Goal: Task Accomplishment & Management: Use online tool/utility

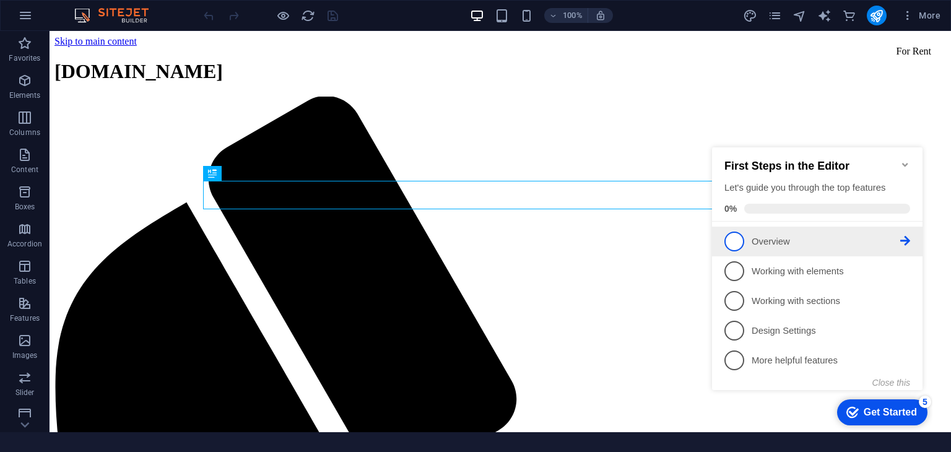
click at [738, 239] on span "1" at bounding box center [734, 242] width 20 height 20
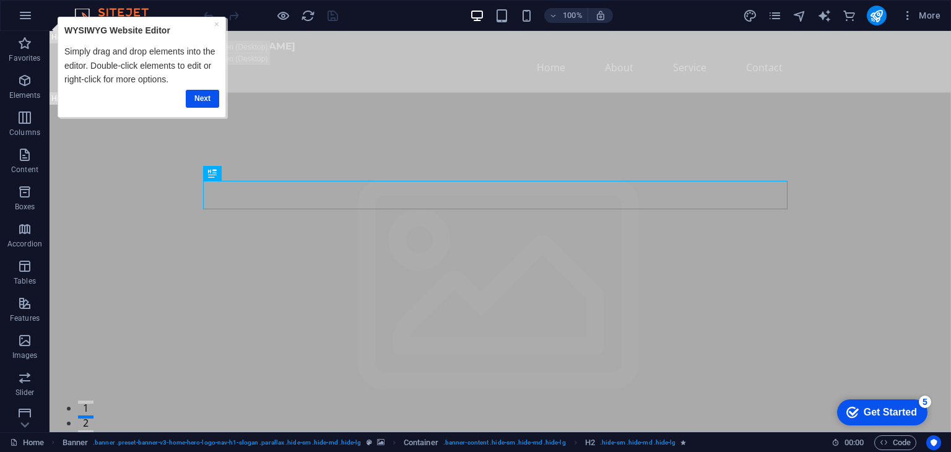
click at [212, 87] on div "Next" at bounding box center [141, 98] width 155 height 24
click at [207, 98] on link "Next" at bounding box center [202, 98] width 33 height 18
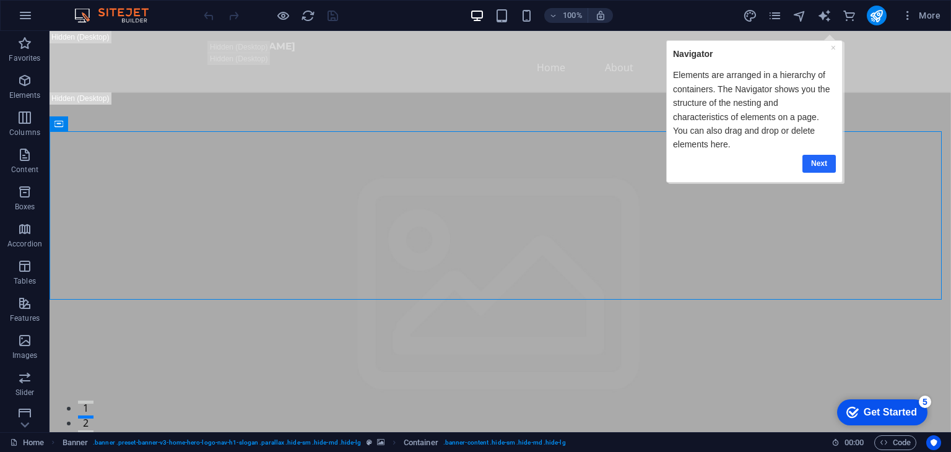
click at [826, 154] on link "Next" at bounding box center [818, 163] width 33 height 18
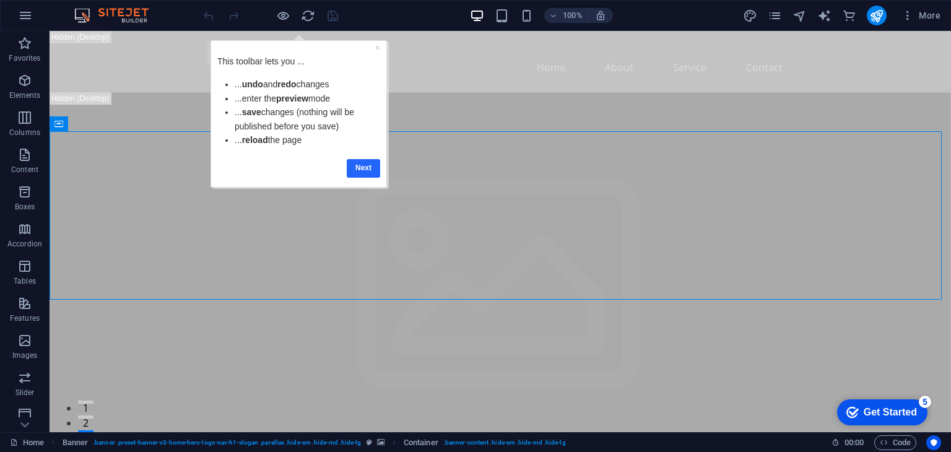
click at [365, 165] on link "Next" at bounding box center [362, 167] width 33 height 18
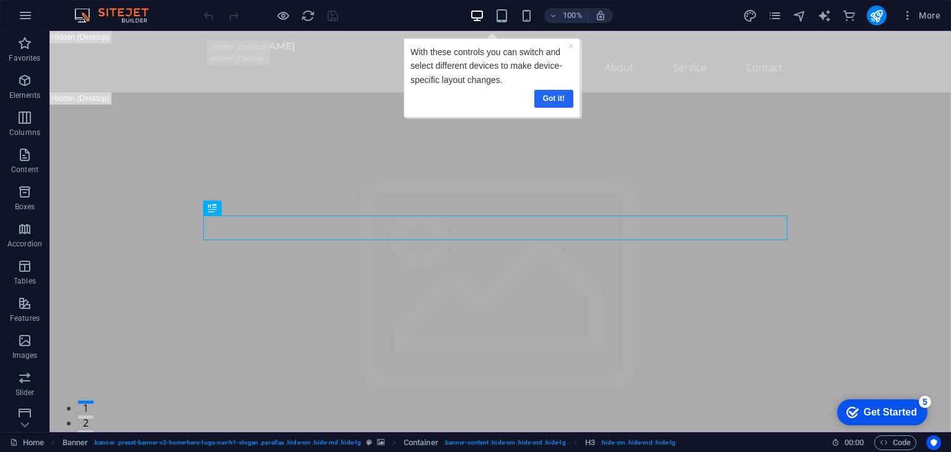
click at [548, 99] on link "Got it!" at bounding box center [553, 98] width 39 height 18
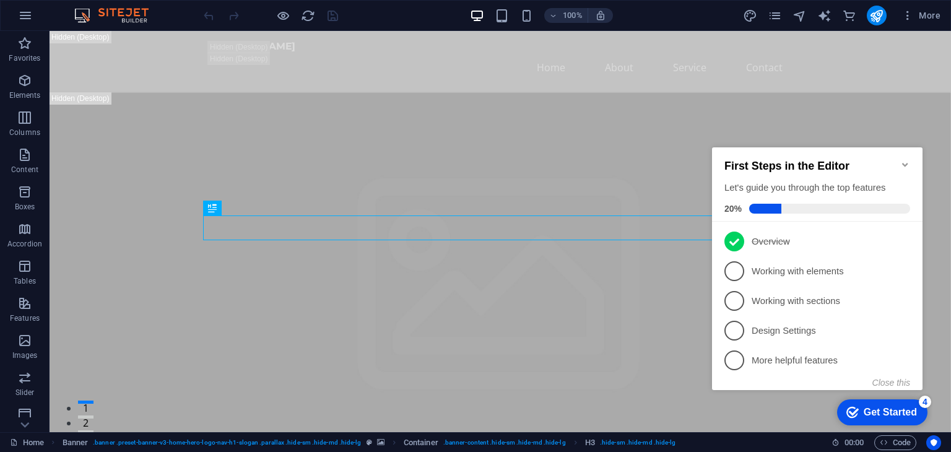
click at [878, 407] on div "Get Started" at bounding box center [889, 412] width 53 height 11
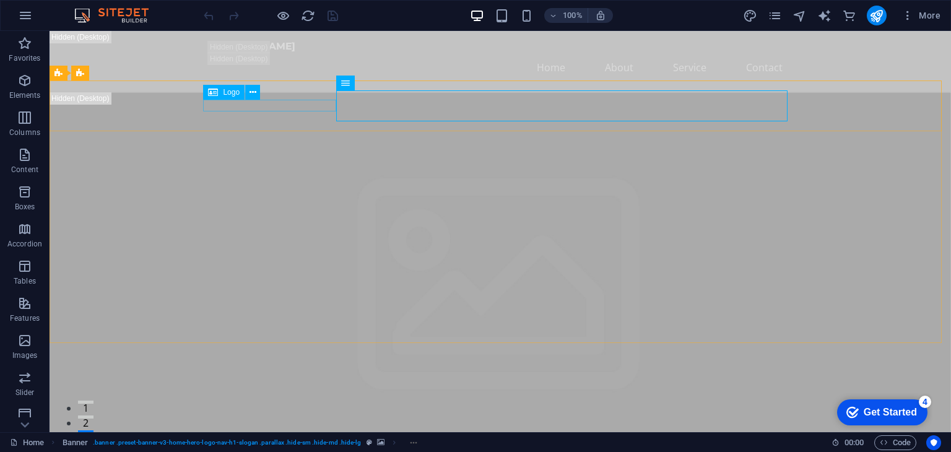
click at [225, 94] on span "Logo" at bounding box center [231, 92] width 17 height 7
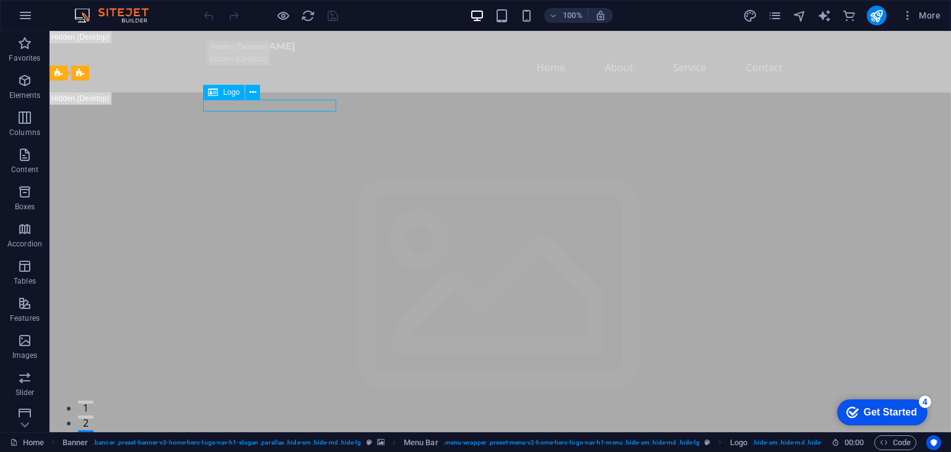
click at [209, 92] on icon at bounding box center [213, 92] width 10 height 15
click at [255, 92] on icon at bounding box center [252, 92] width 7 height 13
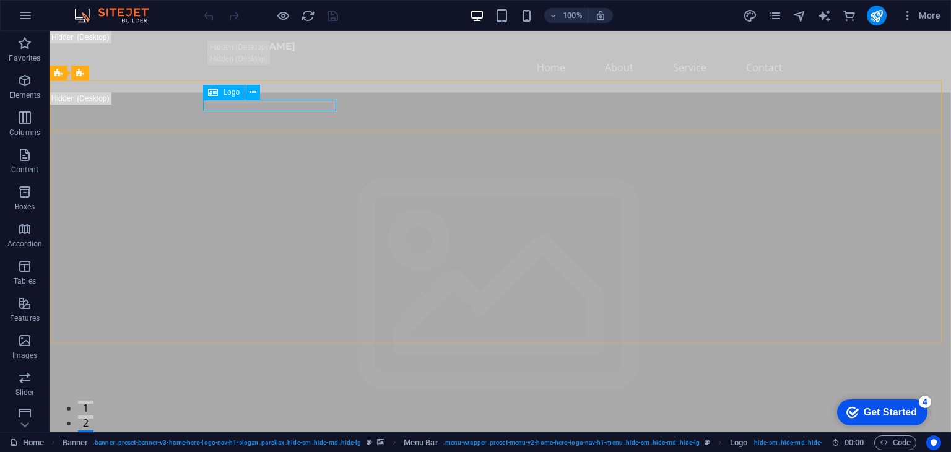
click at [213, 95] on icon at bounding box center [213, 92] width 10 height 15
click at [26, 15] on icon "button" at bounding box center [25, 15] width 15 height 15
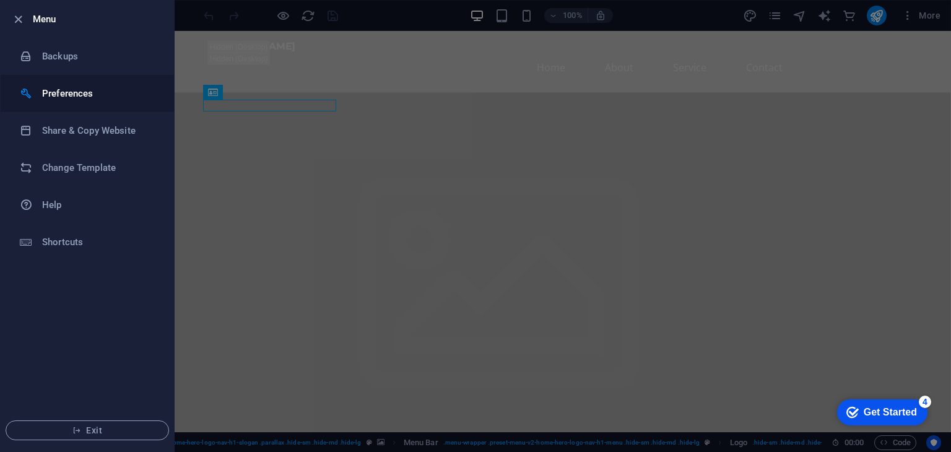
click at [83, 90] on h6 "Preferences" at bounding box center [99, 93] width 115 height 15
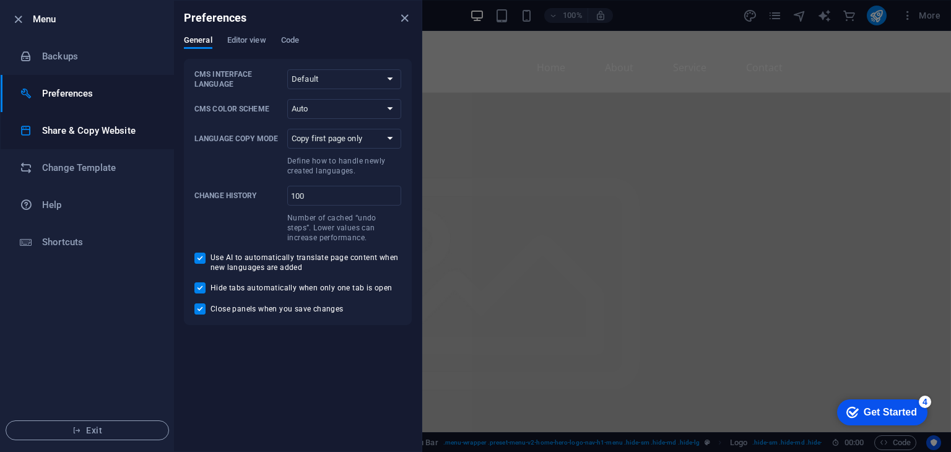
click at [109, 129] on h6 "Share & Copy Website" at bounding box center [99, 130] width 115 height 15
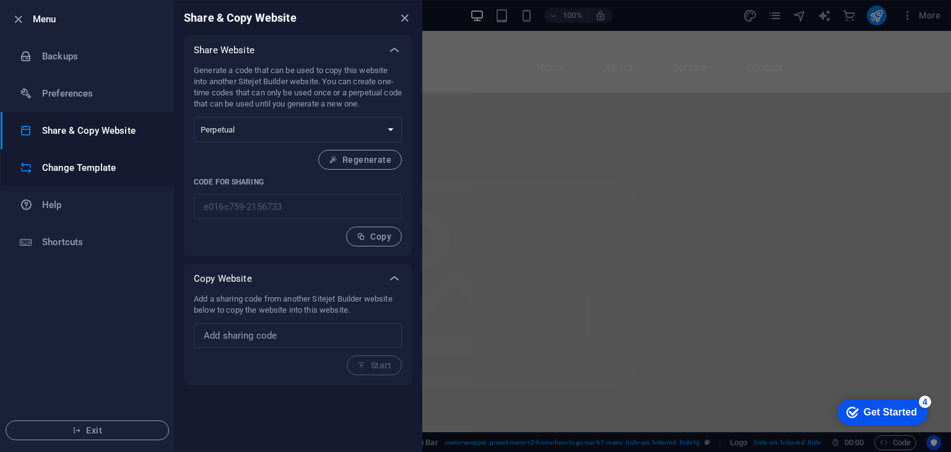
click at [114, 169] on h6 "Change Template" at bounding box center [99, 167] width 115 height 15
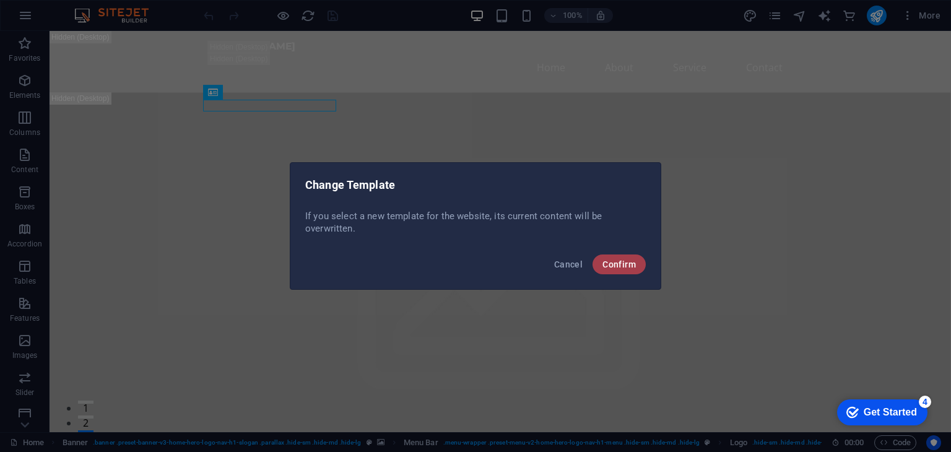
click at [602, 262] on span "Confirm" at bounding box center [618, 264] width 33 height 10
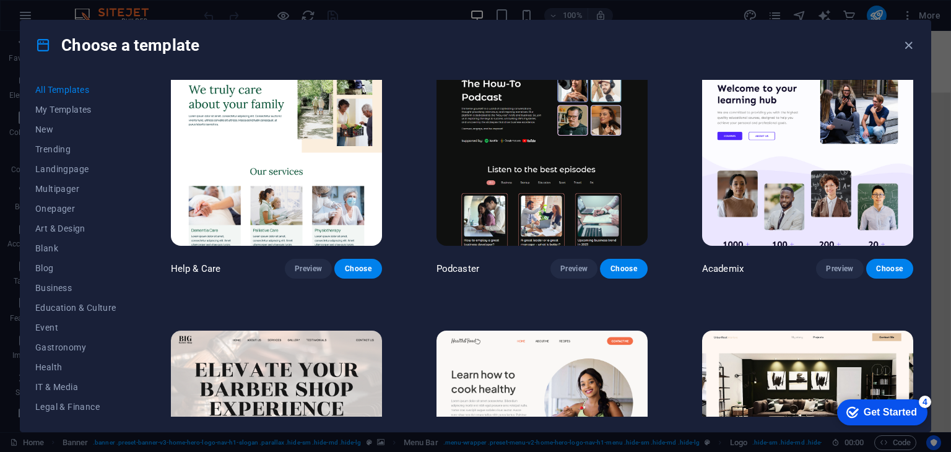
scroll to position [1423, 0]
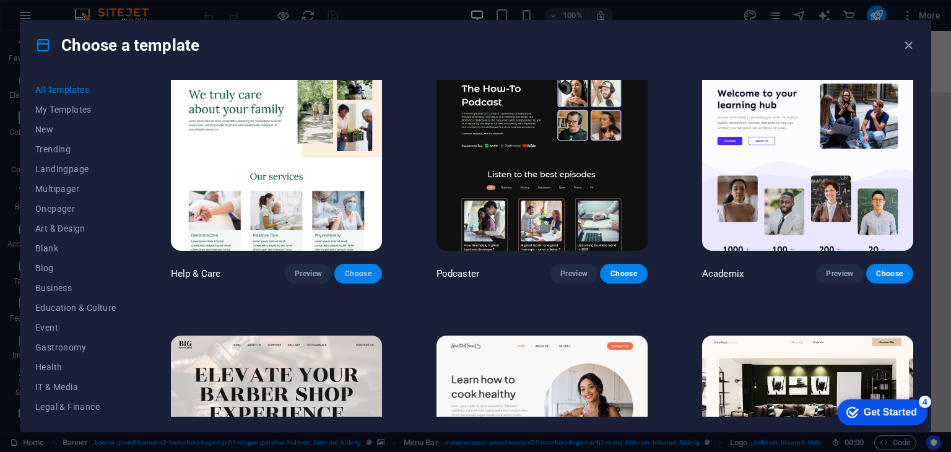
click at [364, 269] on span "Choose" at bounding box center [357, 274] width 27 height 10
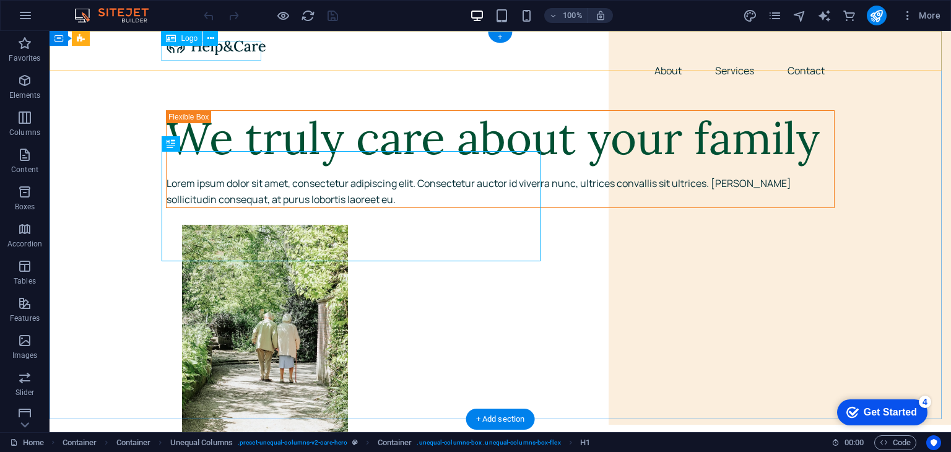
click at [226, 53] on div at bounding box center [500, 46] width 669 height 20
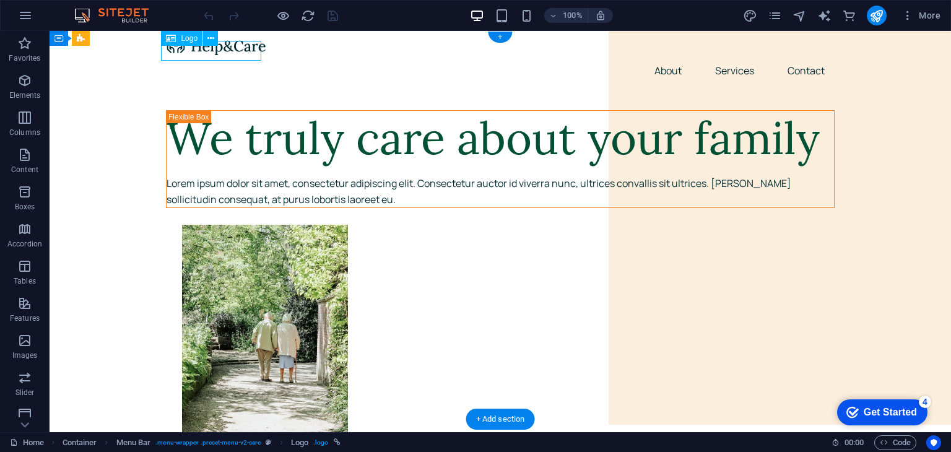
click at [226, 53] on div at bounding box center [500, 46] width 669 height 20
select select "px"
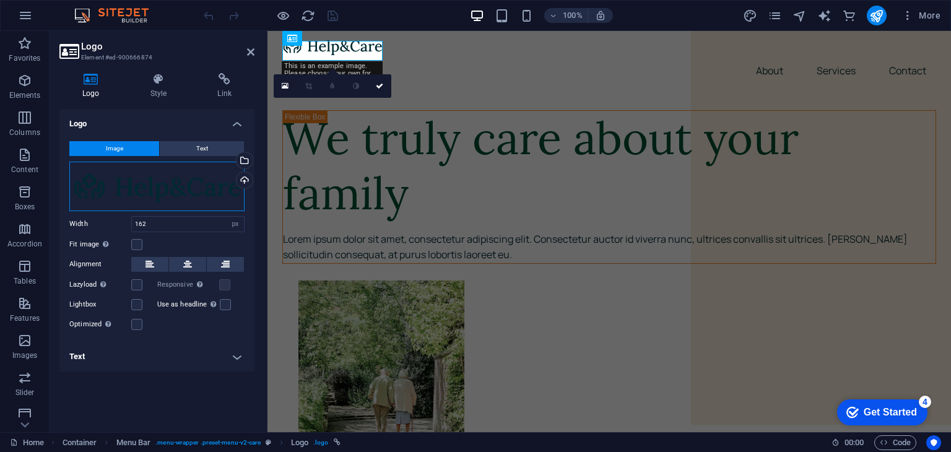
click at [187, 184] on div "Drag files here, click to choose files or select files from Files or our free s…" at bounding box center [156, 187] width 175 height 50
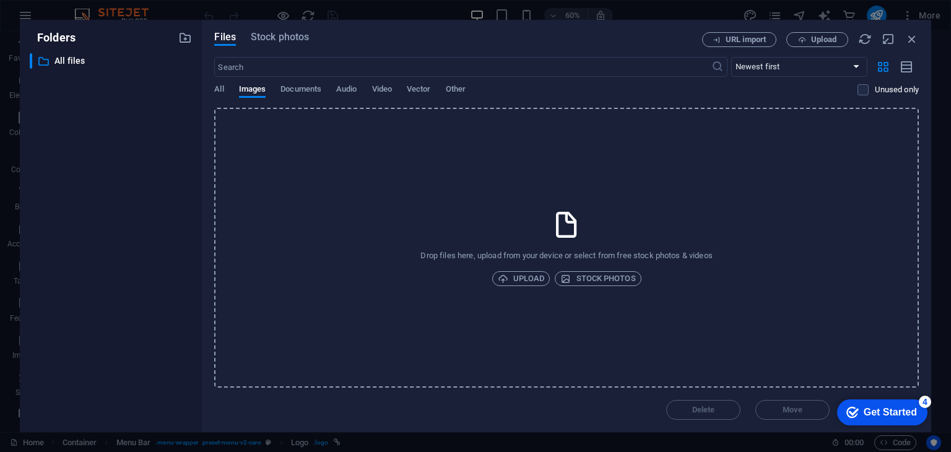
click at [566, 227] on icon at bounding box center [566, 224] width 31 height 31
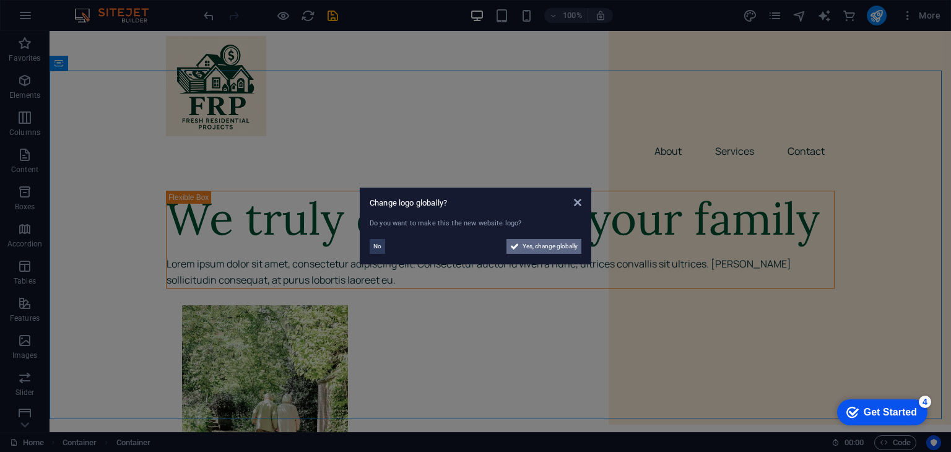
click at [547, 246] on span "Yes, change globally" at bounding box center [549, 246] width 55 height 15
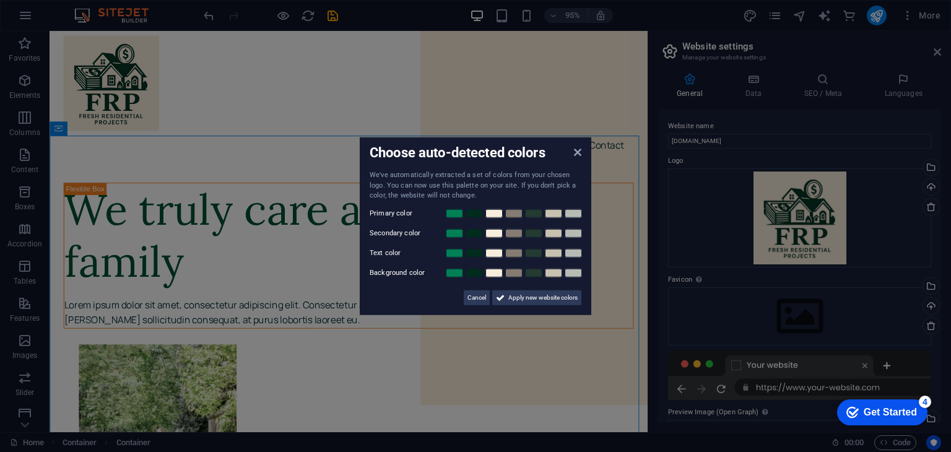
click at [573, 145] on div "Choose auto-detected colors We've automatically extracted a set of colors from …" at bounding box center [476, 226] width 232 height 178
click at [474, 211] on link at bounding box center [474, 213] width 19 height 10
click at [500, 220] on div "Primary color" at bounding box center [476, 213] width 212 height 15
click at [495, 212] on link at bounding box center [494, 213] width 19 height 10
click at [568, 300] on span "Apply new website colors" at bounding box center [542, 297] width 69 height 15
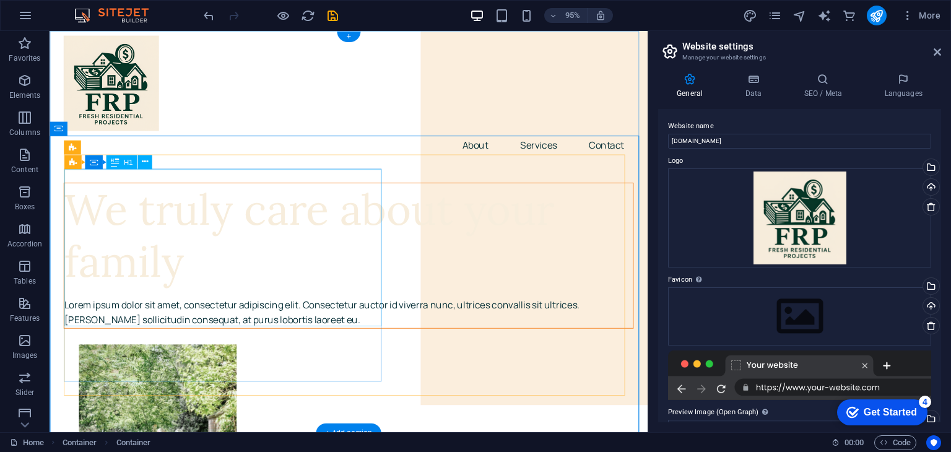
click at [224, 240] on div "We truly care about your family" at bounding box center [364, 246] width 599 height 111
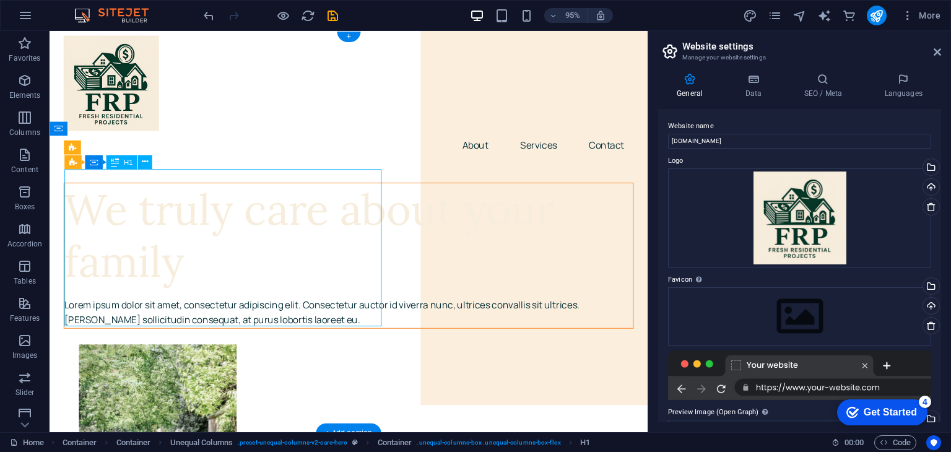
click at [224, 240] on div "We truly care about your family" at bounding box center [364, 246] width 599 height 111
click at [215, 230] on div "Unequal Columns Container H1 Container Container Unequal Columns Container Spac…" at bounding box center [349, 231] width 598 height 401
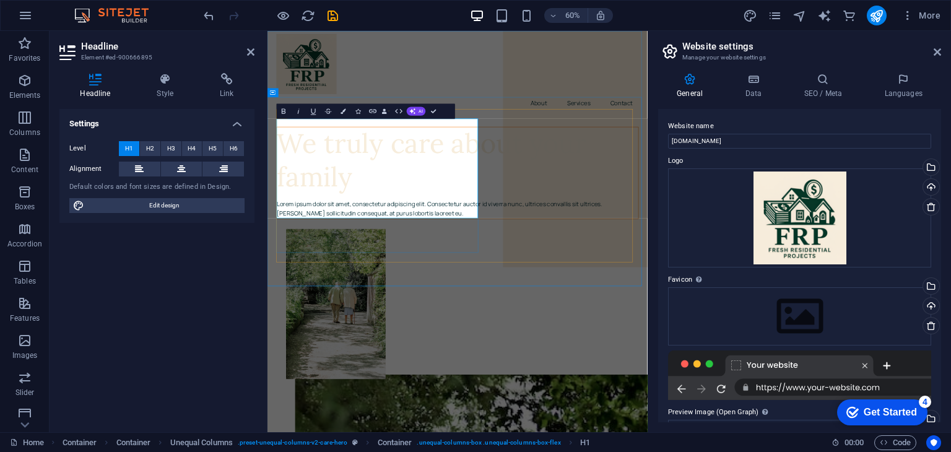
click at [442, 280] on h1 "We truly care about your family" at bounding box center [584, 246] width 602 height 111
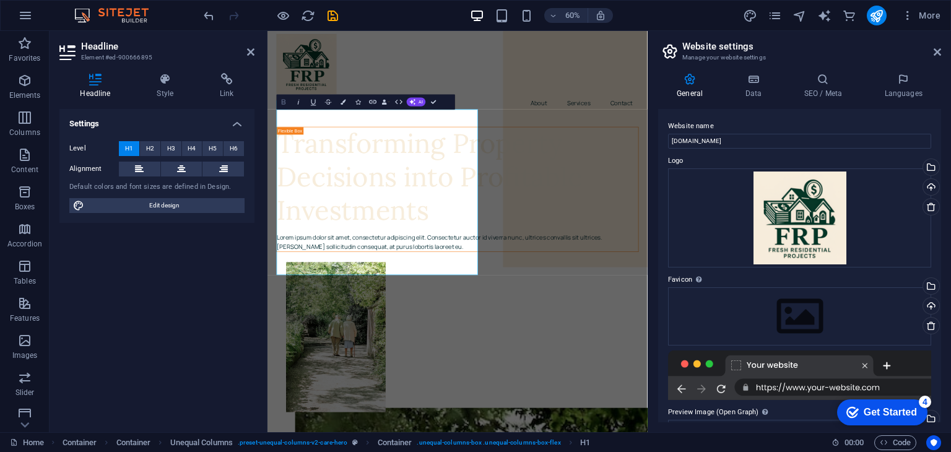
click at [282, 100] on icon "button" at bounding box center [284, 101] width 4 height 5
click at [407, 271] on h1 "Transforming Property Decisions into Profitable Investments ​" at bounding box center [584, 274] width 602 height 166
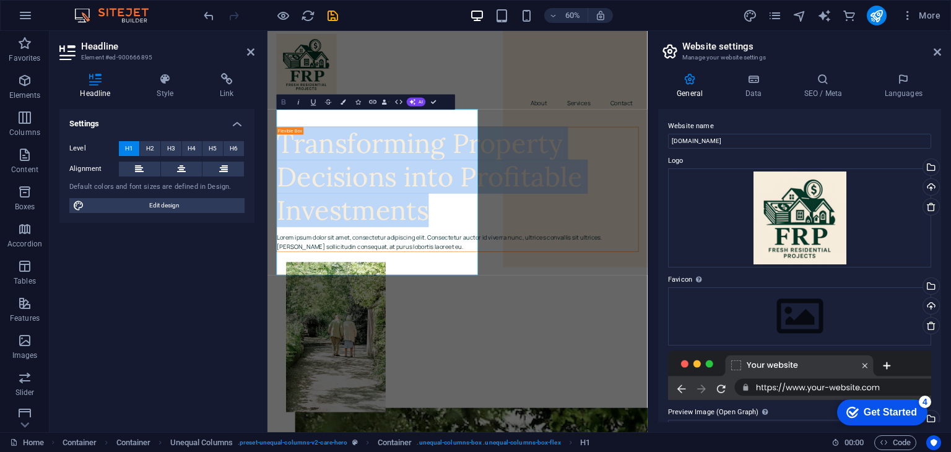
click at [285, 99] on icon "button" at bounding box center [283, 101] width 9 height 9
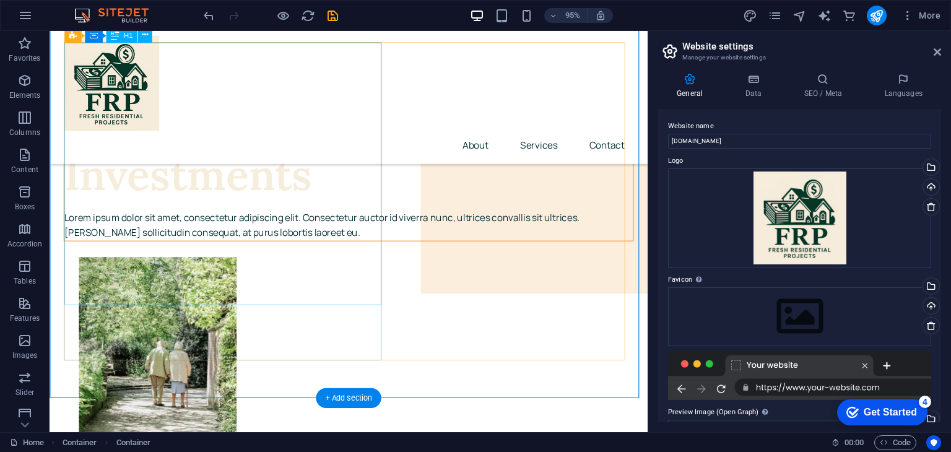
scroll to position [119, 0]
click at [335, 209] on div "Transforming Property Decisions into Profitable Investments" at bounding box center [364, 126] width 599 height 166
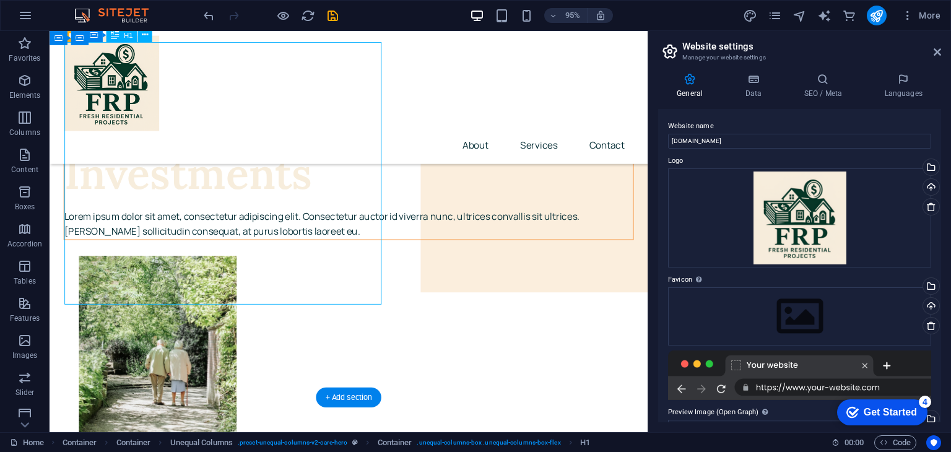
click at [237, 209] on div "Transforming Property Decisions into Profitable Investments" at bounding box center [364, 126] width 599 height 166
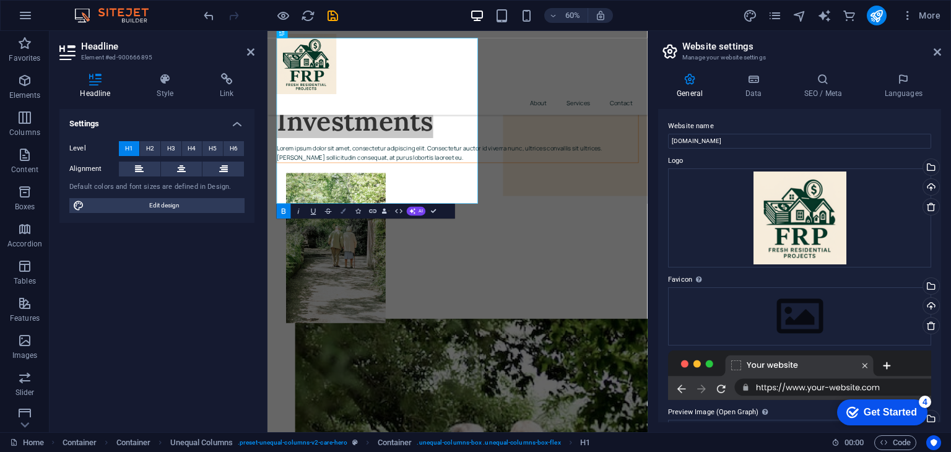
click at [342, 214] on icon "button" at bounding box center [342, 211] width 5 height 5
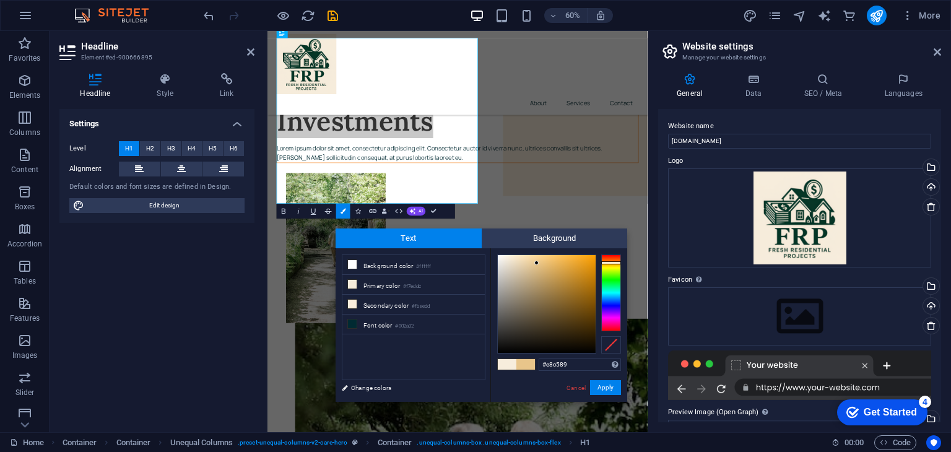
type input "#e8c487"
drag, startPoint x: 508, startPoint y: 258, endPoint x: 538, endPoint y: 263, distance: 30.7
click at [538, 263] on div at bounding box center [537, 263] width 4 height 4
click at [607, 390] on button "Apply" at bounding box center [605, 387] width 31 height 15
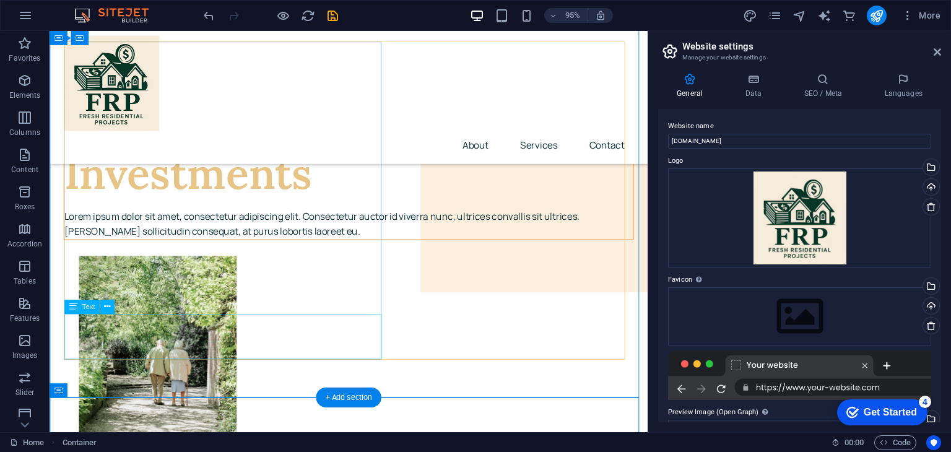
click at [298, 250] on div "Lorem ipsum dolor sit amet, consectetur adipiscing elit. Consectetur auctor id …" at bounding box center [364, 235] width 599 height 32
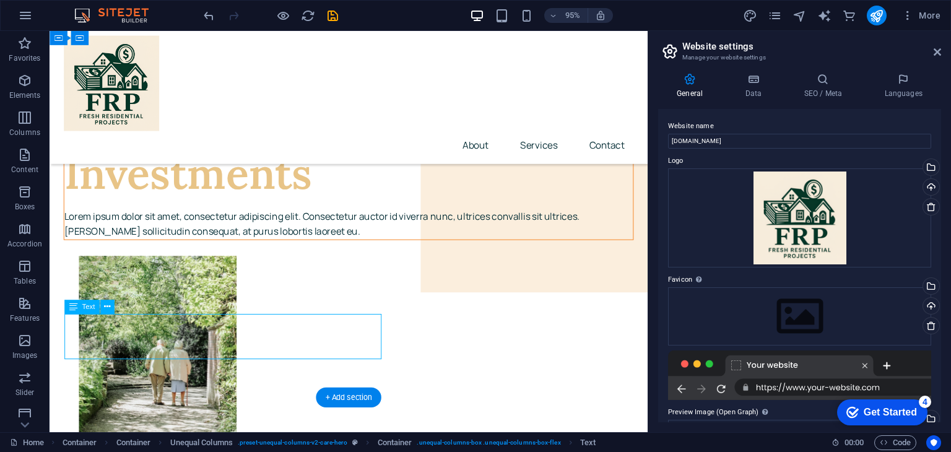
click at [298, 250] on div "Lorem ipsum dolor sit amet, consectetur adipiscing elit. Consectetur auctor id …" at bounding box center [364, 235] width 599 height 32
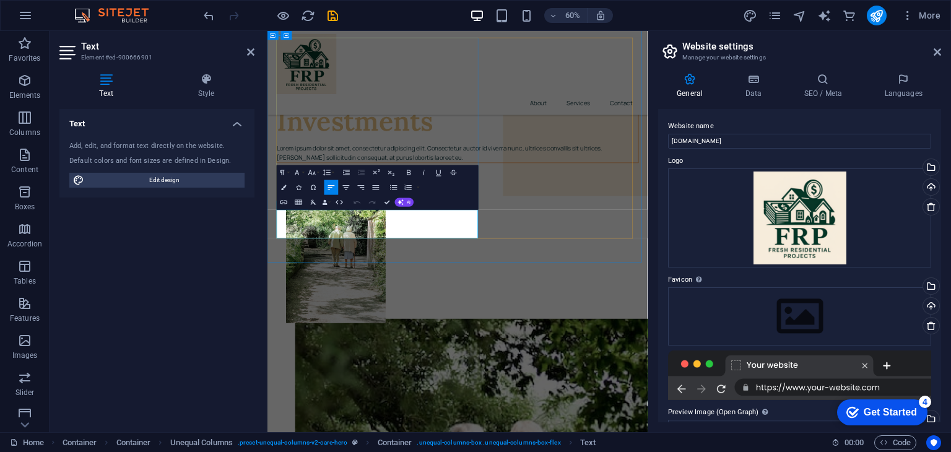
click at [457, 250] on p "Lorem ipsum dolor sit amet, consectetur adipiscing elit. Consectetur auctor id …" at bounding box center [584, 235] width 602 height 32
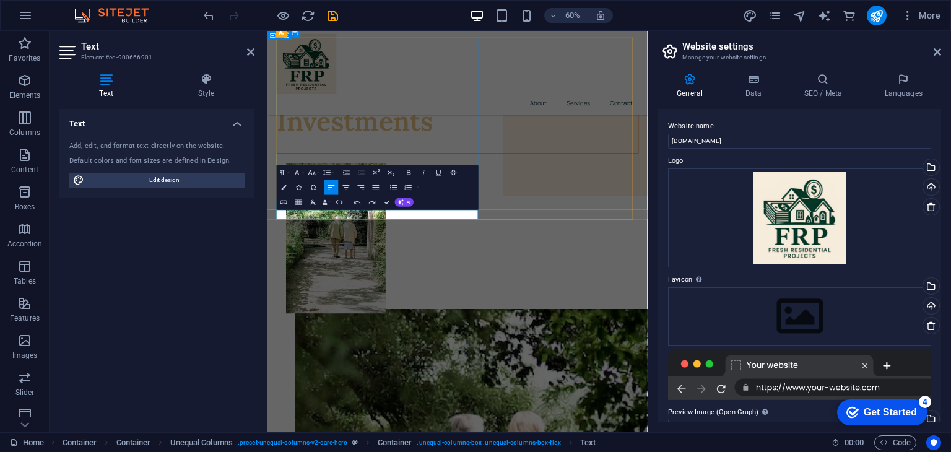
click at [579, 235] on p at bounding box center [584, 227] width 602 height 16
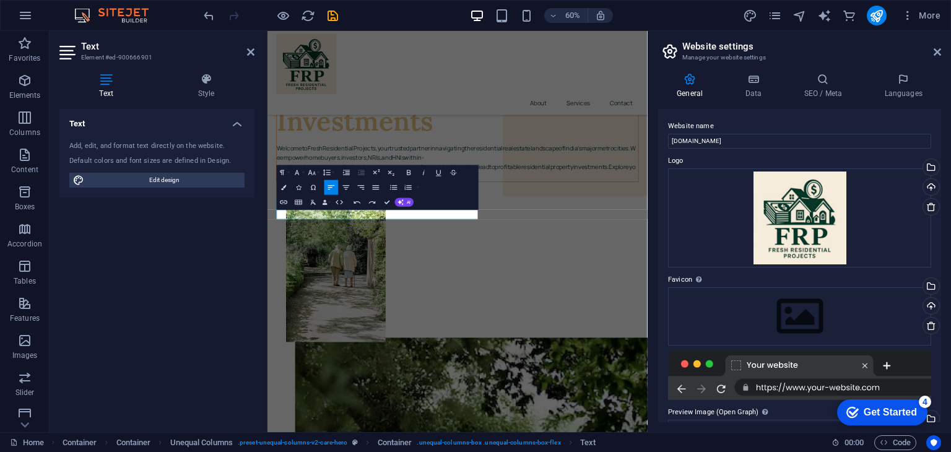
scroll to position [3810, 1]
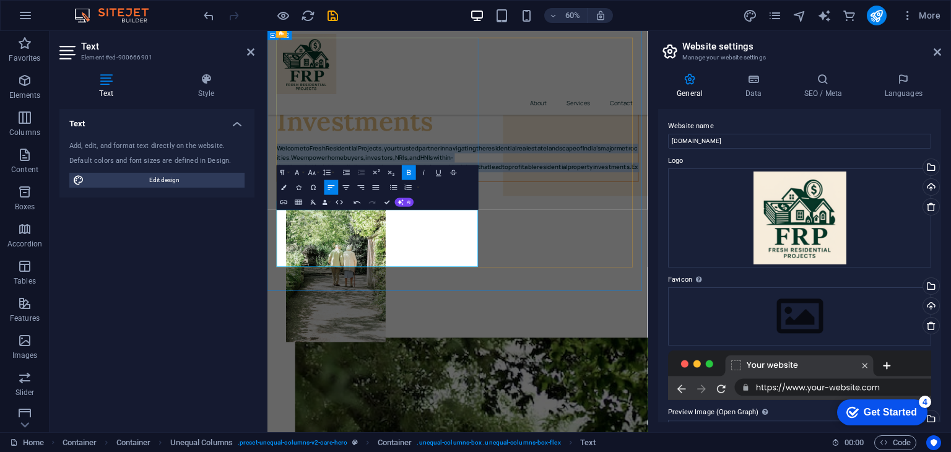
click at [327, 280] on strong "WelcometoFreshResidentialProjects,yourtrustedpartnerinnavigatingtheresidentialr…" at bounding box center [584, 249] width 602 height 61
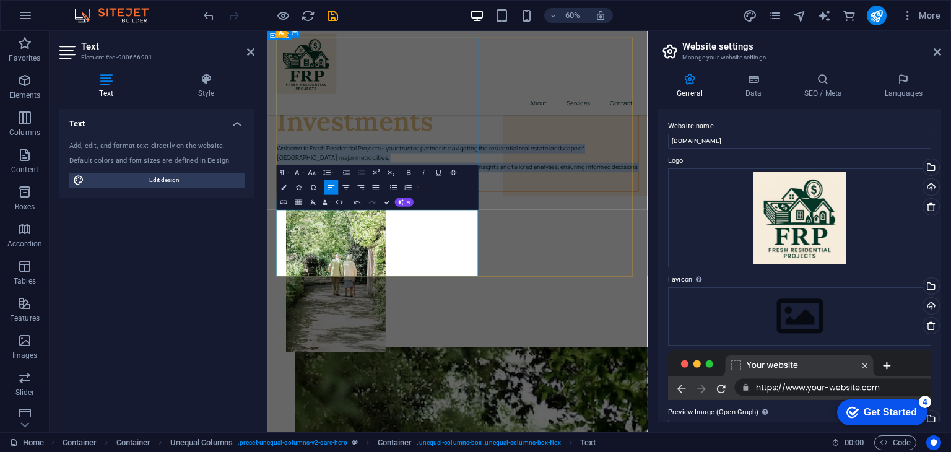
click at [393, 282] on p "We empower home buyers, investors, NRIs, and HNIs with in-depth market insights…" at bounding box center [584, 266] width 602 height 32
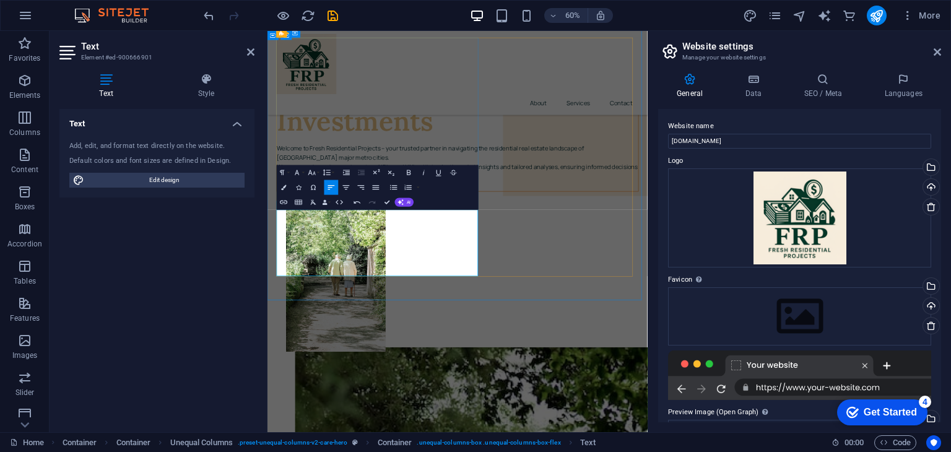
click at [283, 282] on p "We empower home buyers, investors, NRIs, and HNIs with in-depth market insights…" at bounding box center [584, 266] width 602 height 32
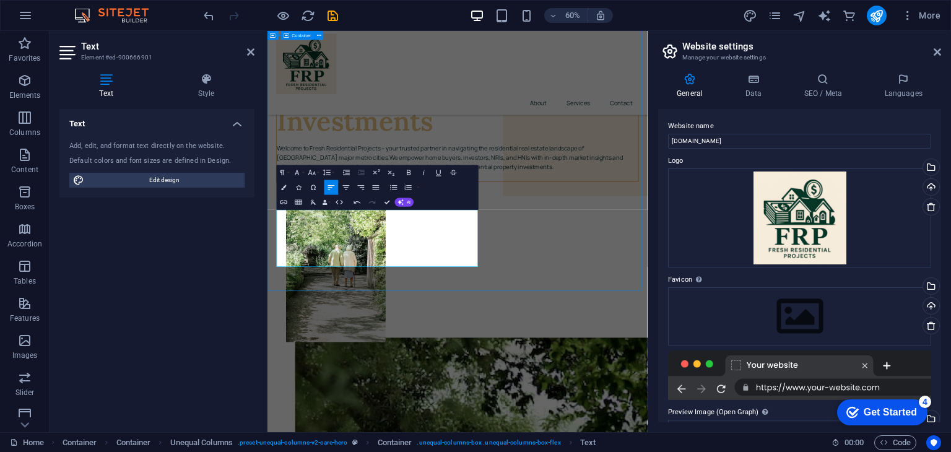
drag, startPoint x: 563, startPoint y: 411, endPoint x: 526, endPoint y: 426, distance: 39.4
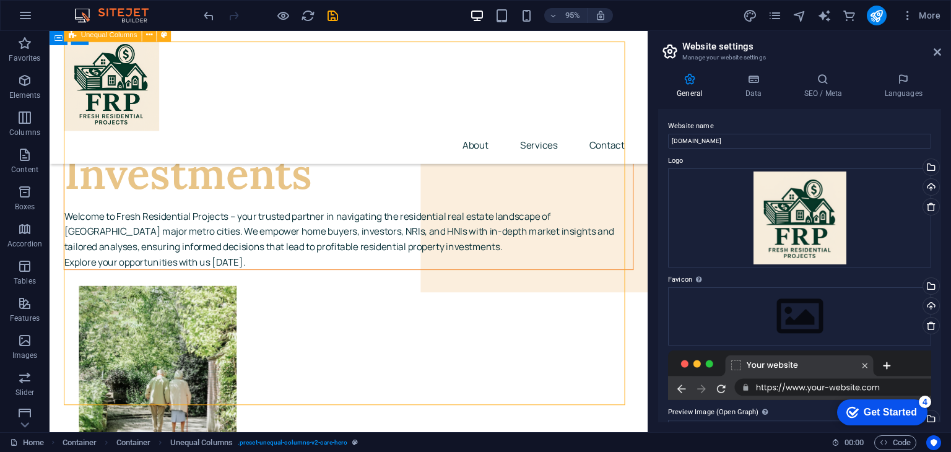
drag, startPoint x: 494, startPoint y: 381, endPoint x: 540, endPoint y: 268, distance: 122.4
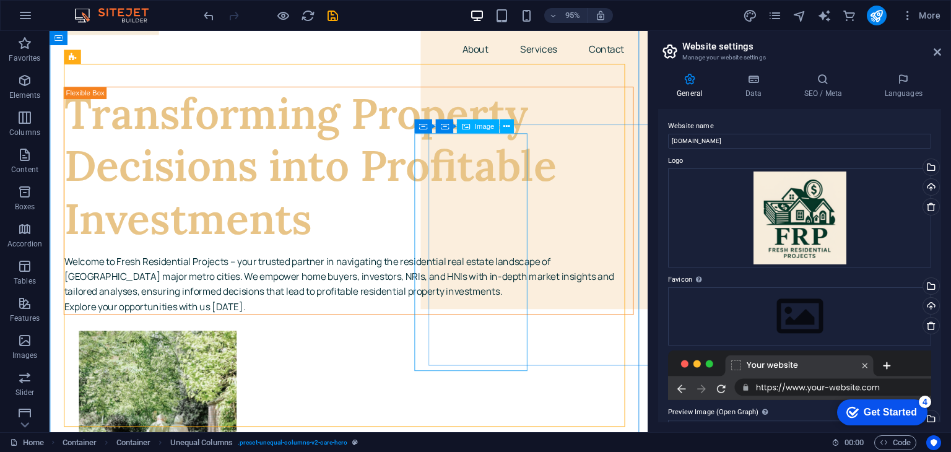
scroll to position [104, 0]
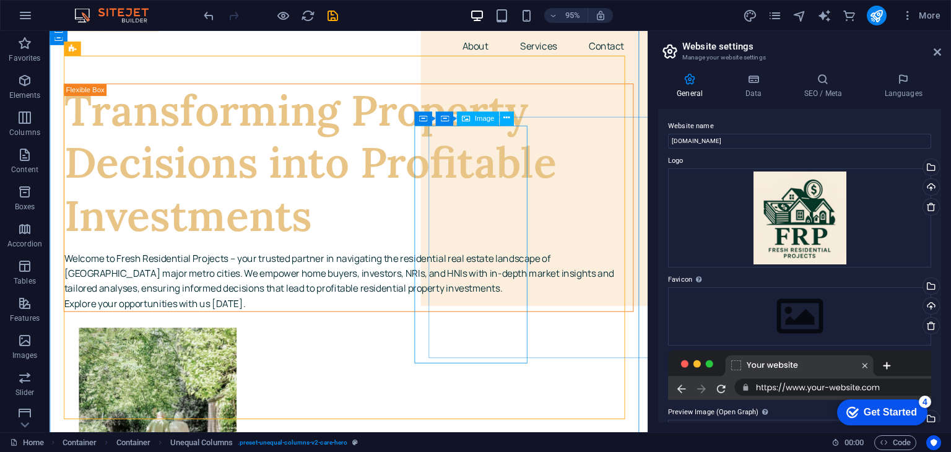
click at [481, 122] on span "Image" at bounding box center [484, 118] width 20 height 7
click at [503, 119] on icon at bounding box center [506, 118] width 6 height 12
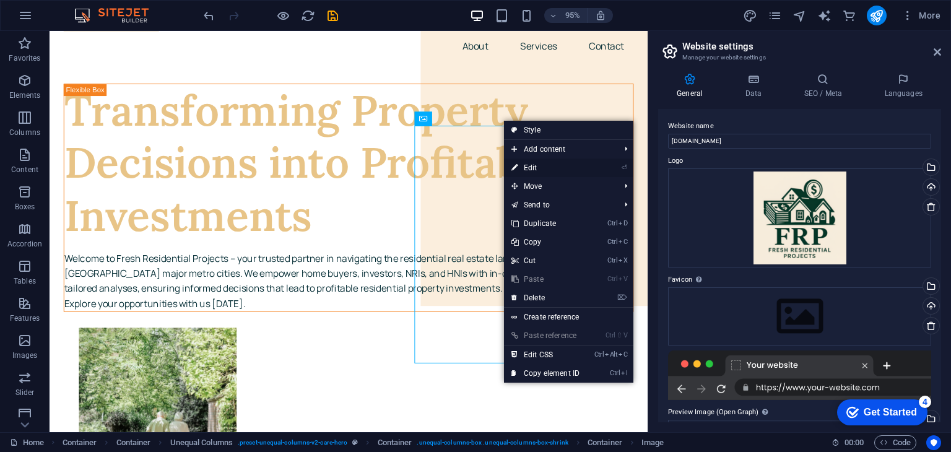
click at [532, 166] on link "⏎ Edit" at bounding box center [545, 167] width 83 height 19
select select "px"
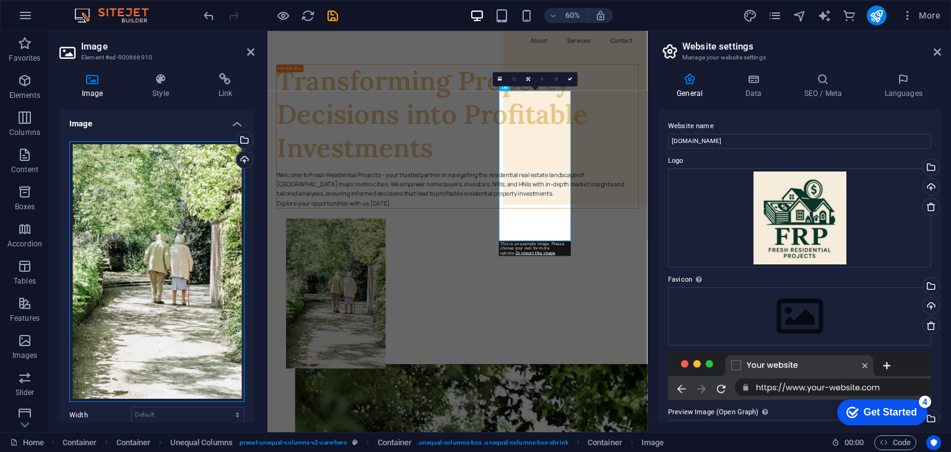
click at [186, 253] on div "Drag files here, click to choose files or select files from Files or our free s…" at bounding box center [156, 271] width 175 height 261
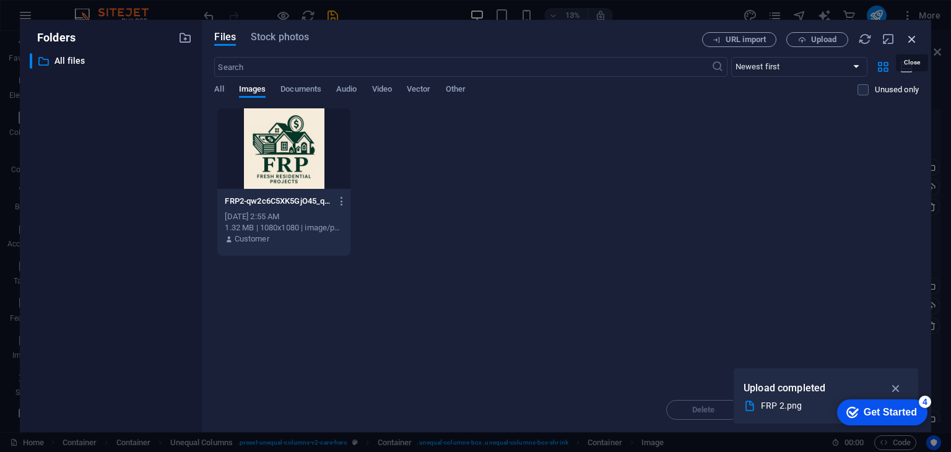
click at [912, 34] on icon "button" at bounding box center [912, 39] width 14 height 14
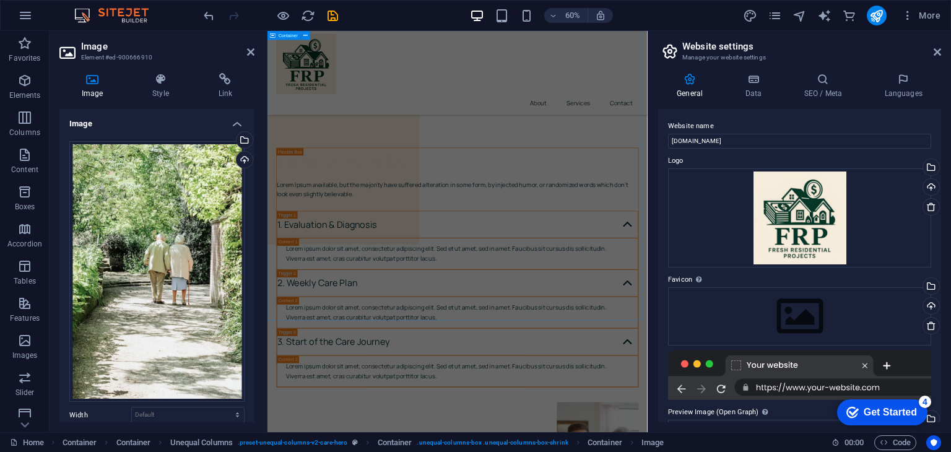
scroll to position [4814, 0]
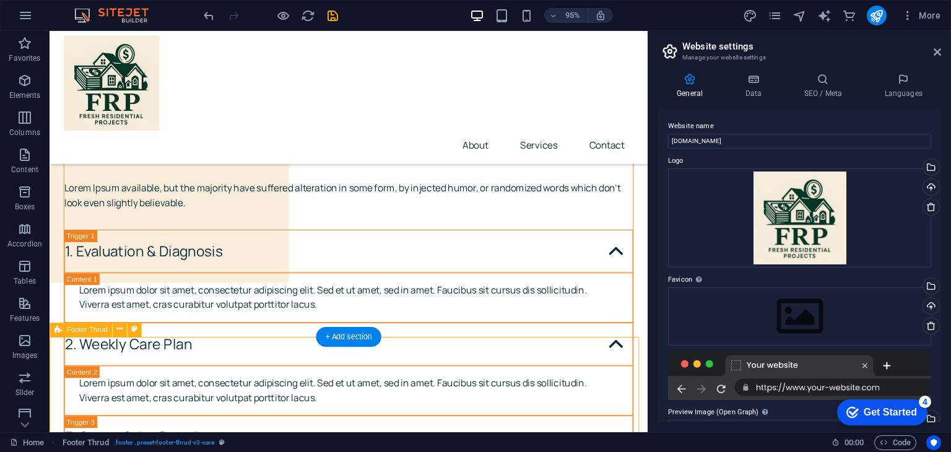
scroll to position [5075, 0]
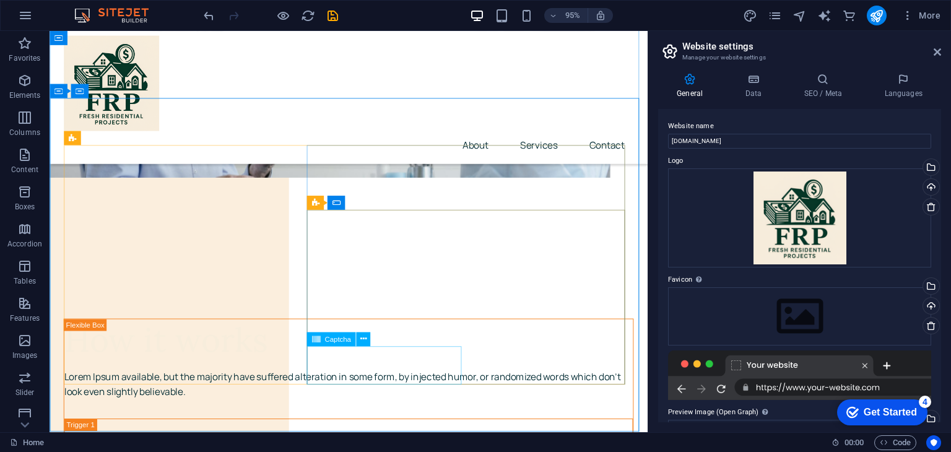
scroll to position [4629, 0]
click at [360, 337] on icon at bounding box center [363, 339] width 6 height 12
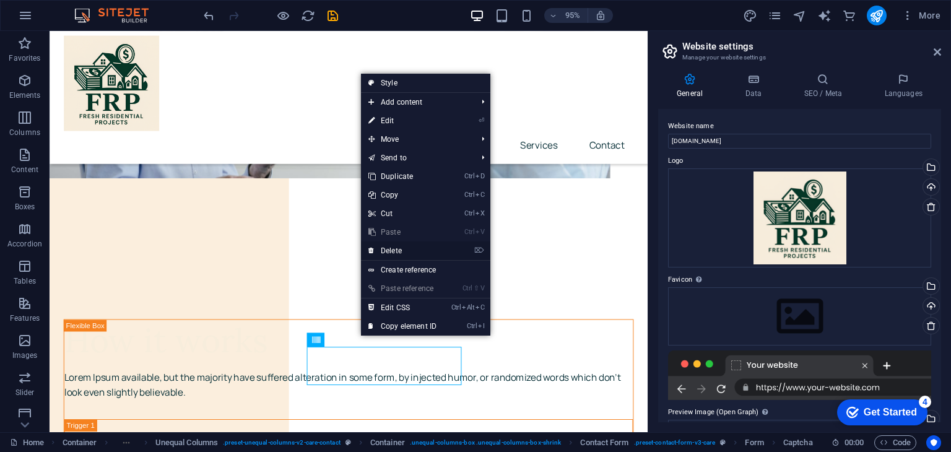
click at [407, 246] on link "⌦ Delete" at bounding box center [402, 250] width 83 height 19
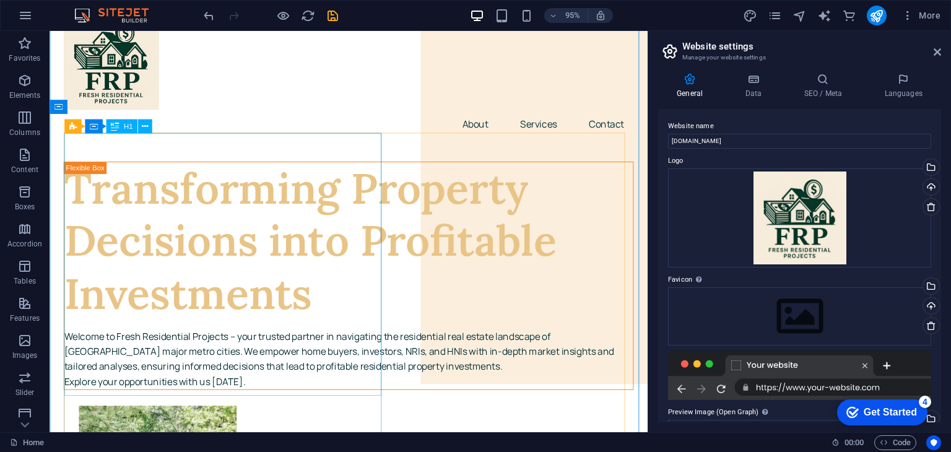
scroll to position [24, 0]
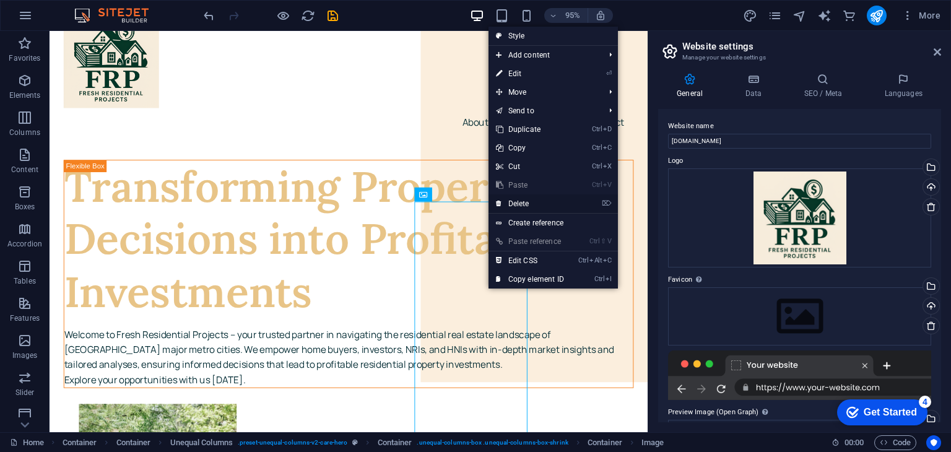
click at [526, 204] on link "⌦ Delete" at bounding box center [529, 203] width 83 height 19
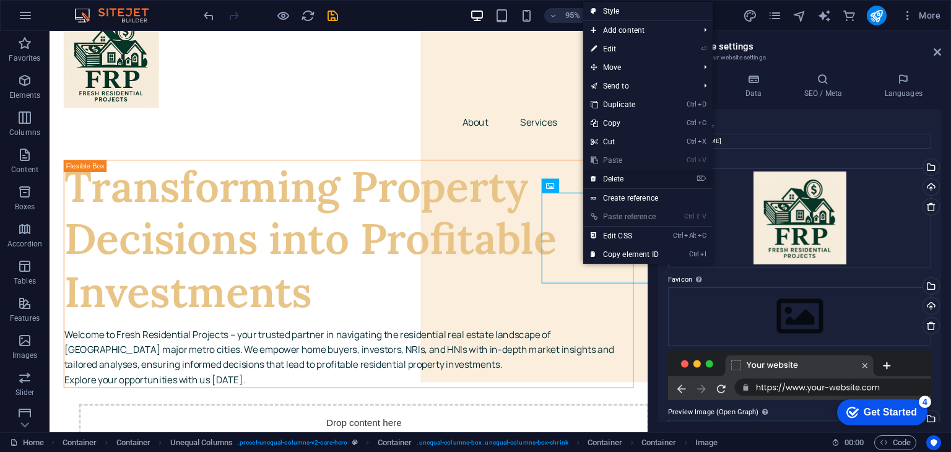
click at [620, 181] on link "⌦ Delete" at bounding box center [624, 179] width 83 height 19
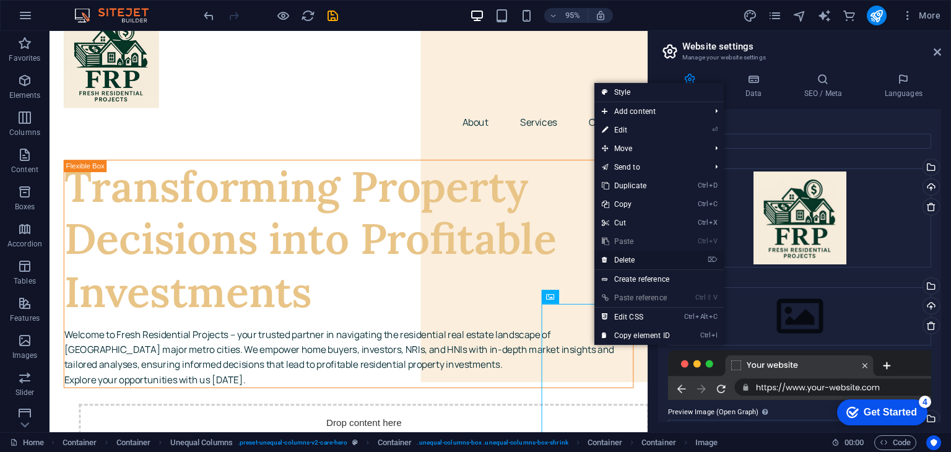
click at [634, 263] on link "⌦ Delete" at bounding box center [635, 260] width 83 height 19
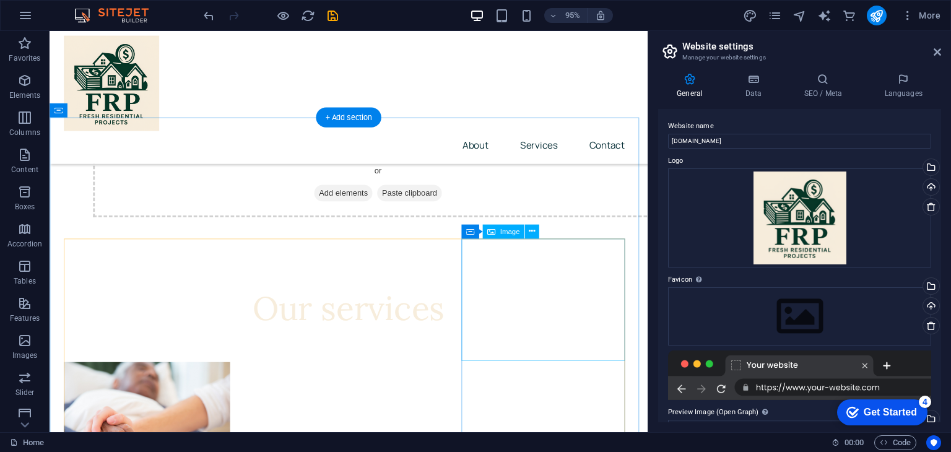
scroll to position [462, 0]
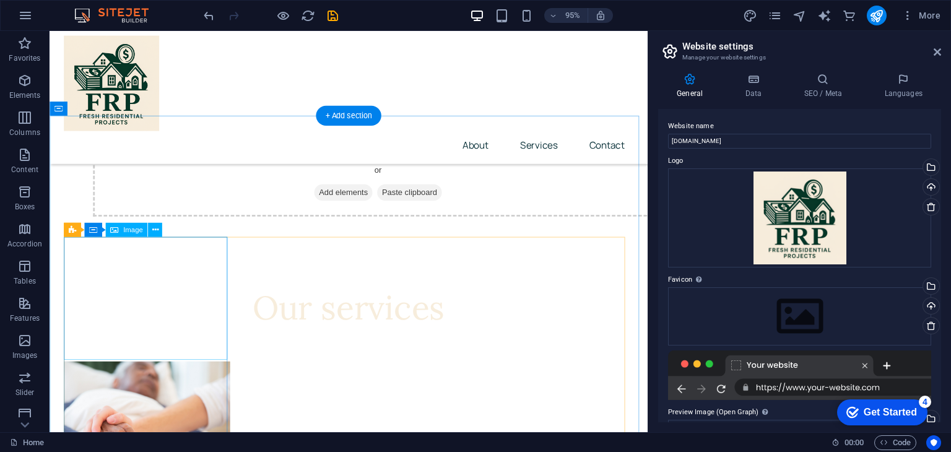
click at [186, 379] on figure at bounding box center [151, 444] width 175 height 131
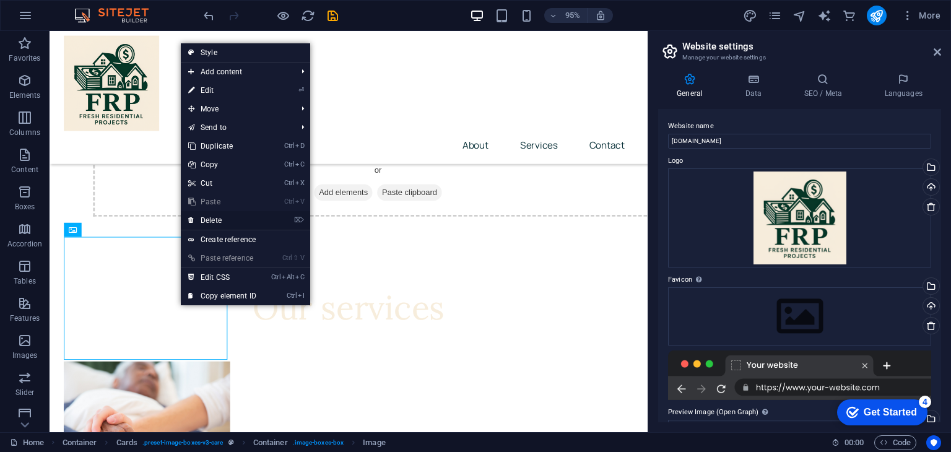
click at [228, 216] on link "⌦ Delete" at bounding box center [222, 220] width 83 height 19
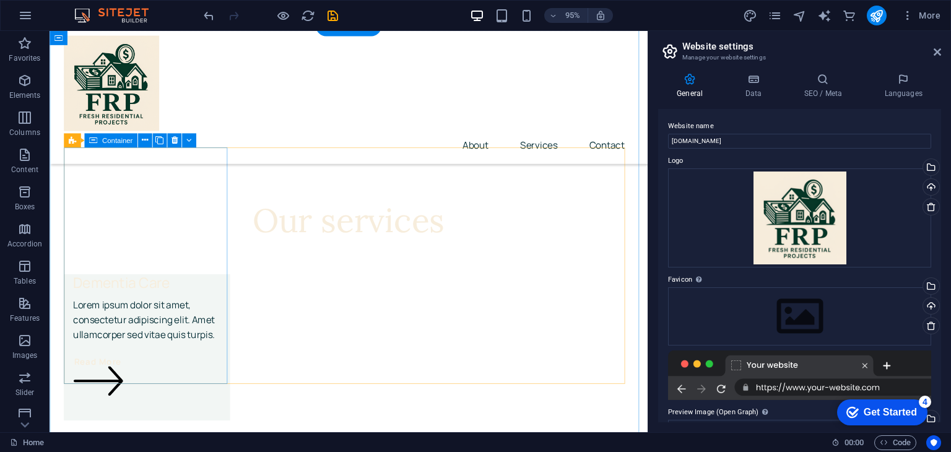
scroll to position [554, 0]
click at [173, 358] on div "Dementia Care Lorem ipsum dolor sit amet, consectetur adipiscing elit. Amet ull…" at bounding box center [151, 364] width 175 height 154
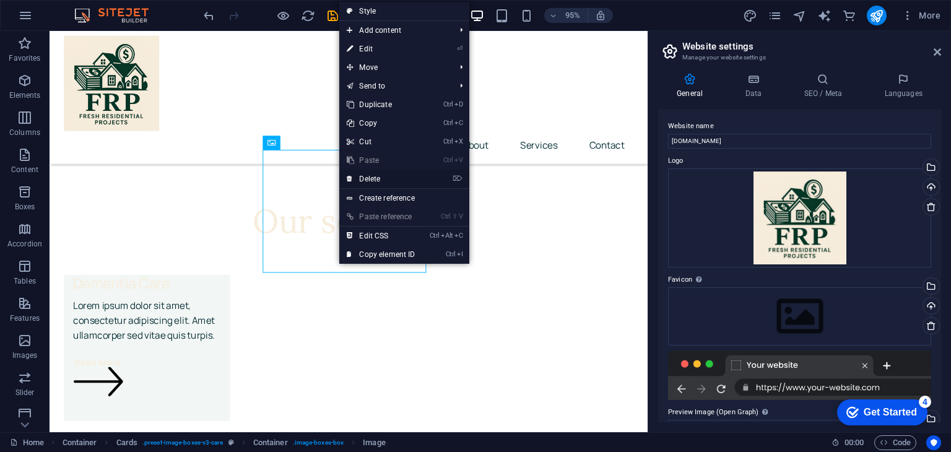
click at [389, 174] on link "⌦ Delete" at bounding box center [380, 179] width 83 height 19
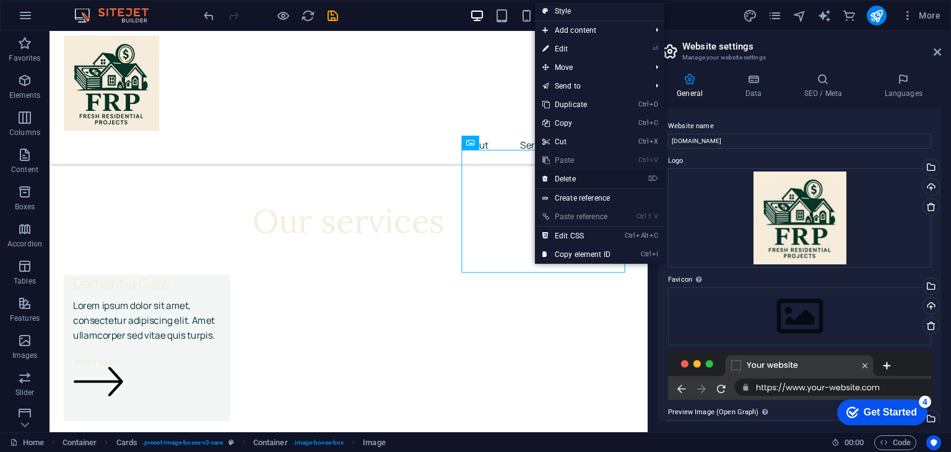
click at [570, 180] on link "⌦ Delete" at bounding box center [576, 179] width 83 height 19
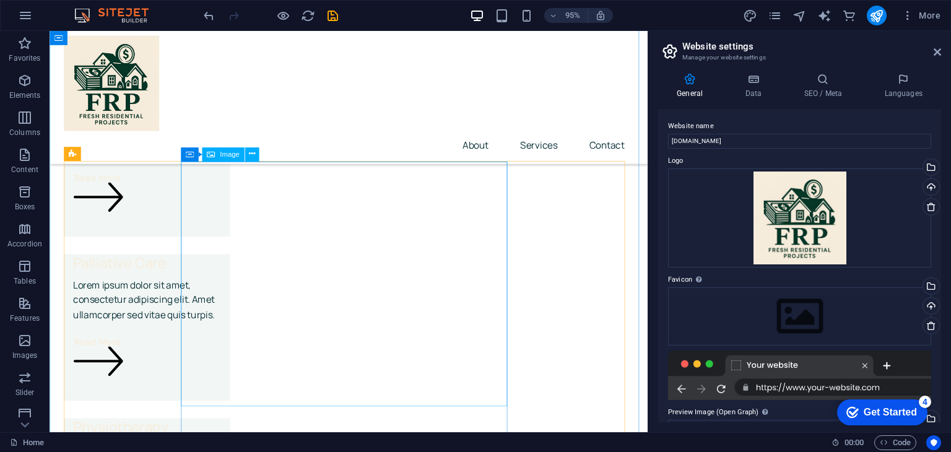
scroll to position [750, 0]
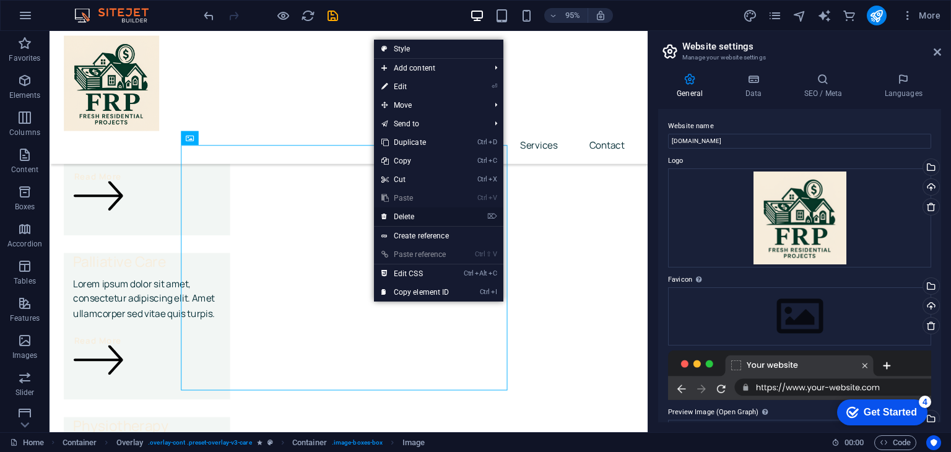
click at [416, 212] on link "⌦ Delete" at bounding box center [415, 216] width 83 height 19
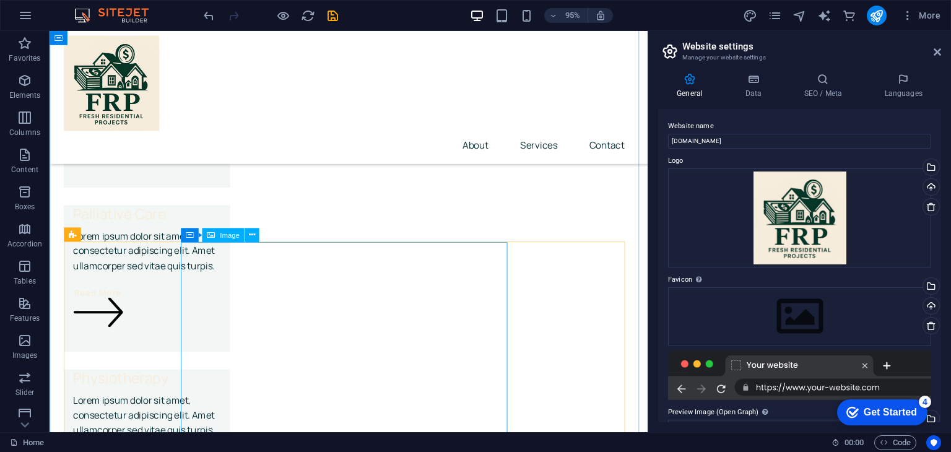
scroll to position [801, 0]
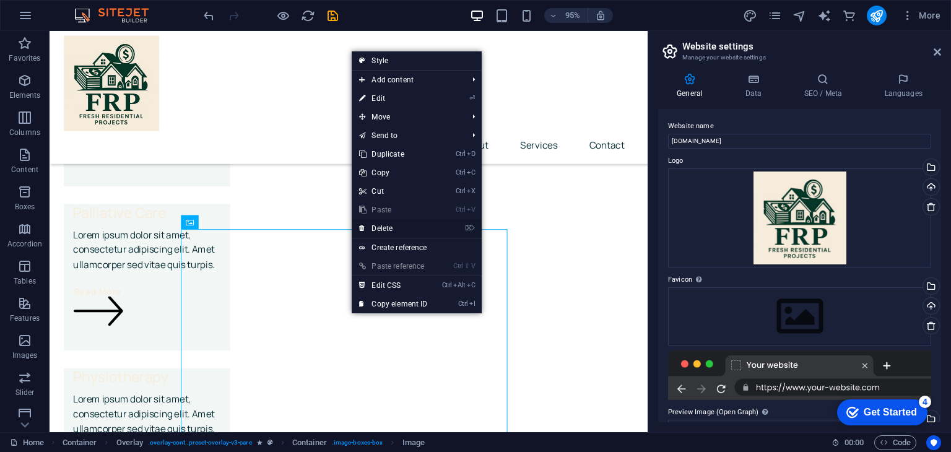
click at [387, 222] on link "⌦ Delete" at bounding box center [393, 228] width 83 height 19
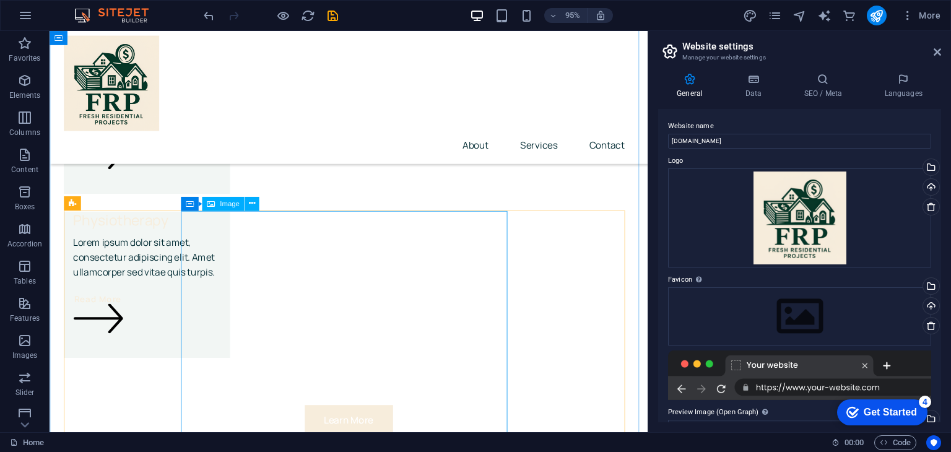
scroll to position [966, 0]
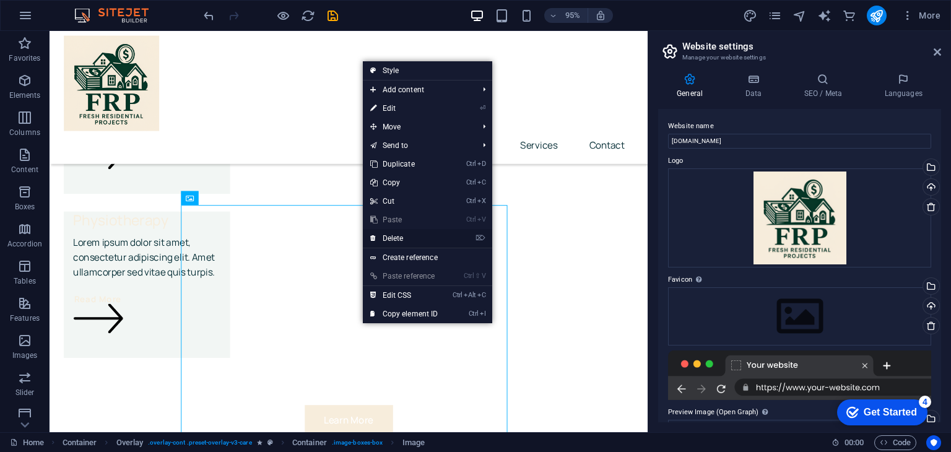
click at [413, 234] on link "⌦ Delete" at bounding box center [404, 238] width 83 height 19
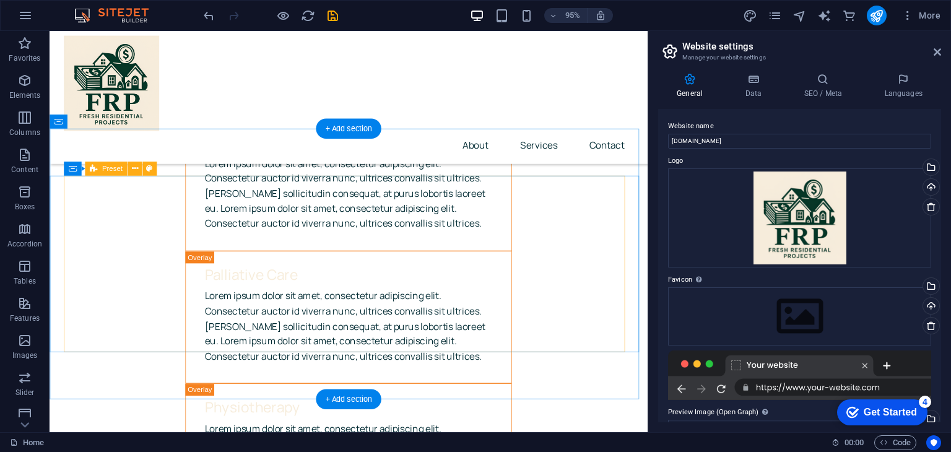
scroll to position [1301, 0]
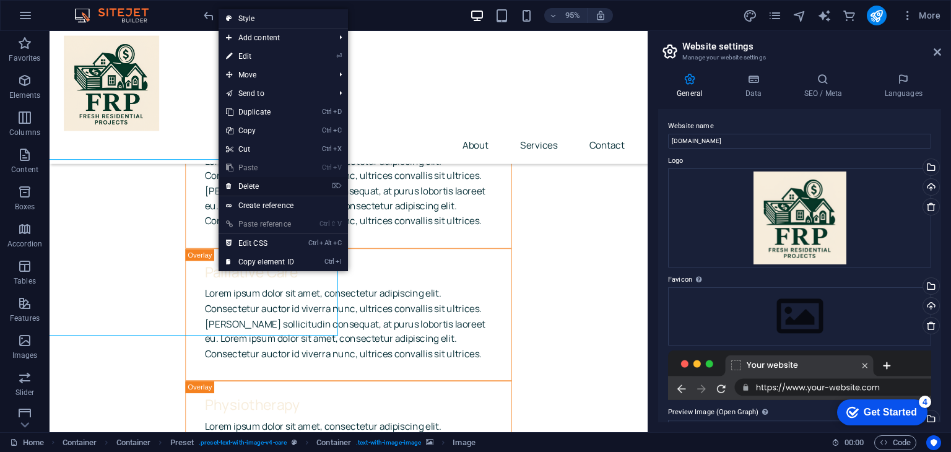
click at [263, 186] on link "⌦ Delete" at bounding box center [260, 186] width 83 height 19
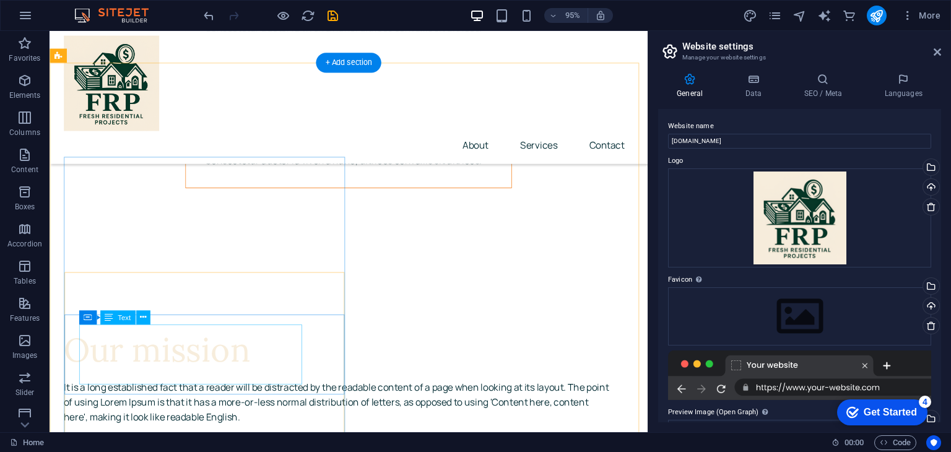
scroll to position [1645, 0]
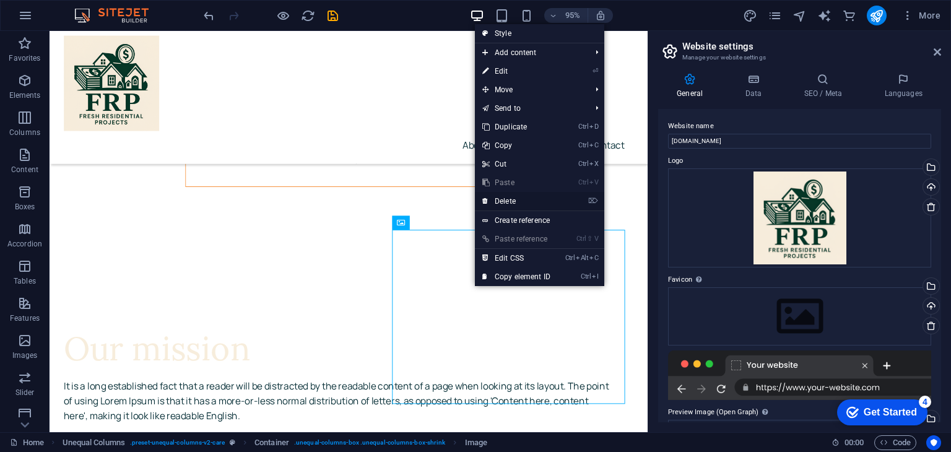
click at [521, 196] on link "⌦ Delete" at bounding box center [516, 201] width 83 height 19
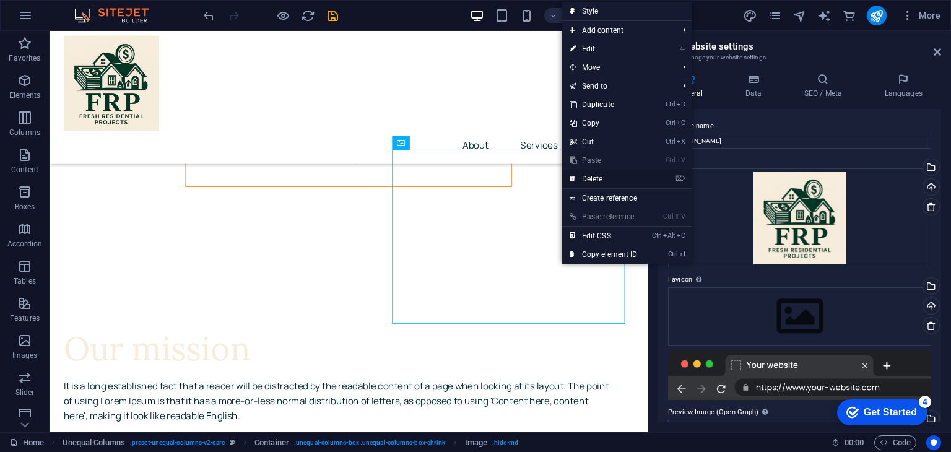
click at [597, 173] on link "⌦ Delete" at bounding box center [603, 179] width 83 height 19
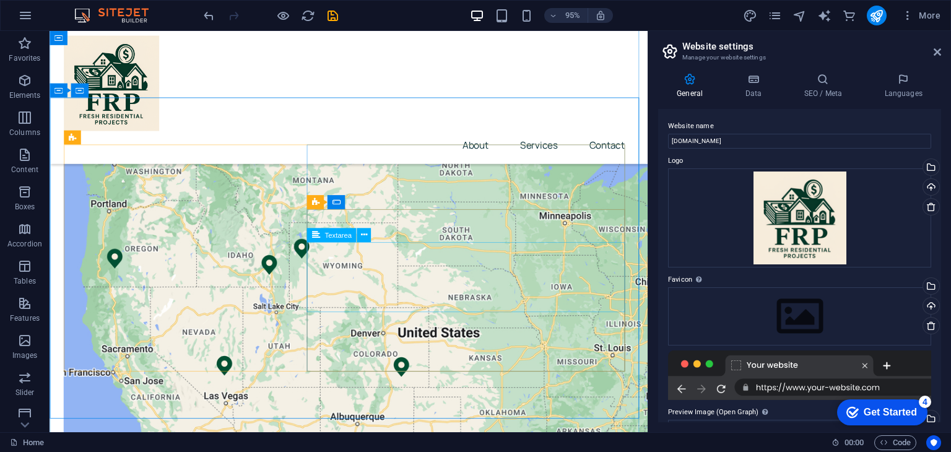
scroll to position [3718, 0]
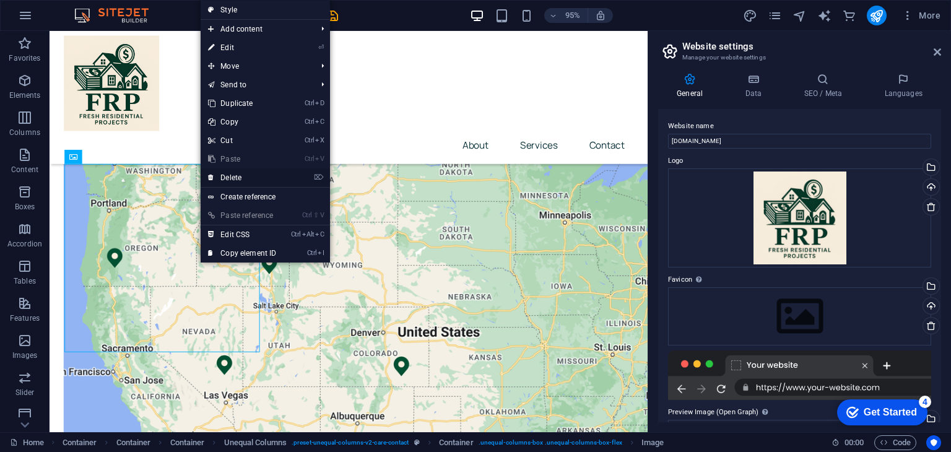
click at [248, 176] on link "⌦ Delete" at bounding box center [242, 177] width 83 height 19
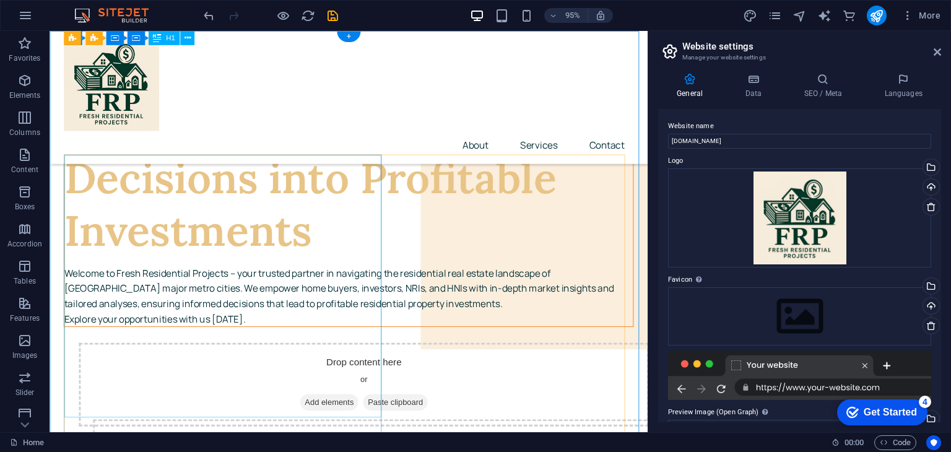
scroll to position [0, 0]
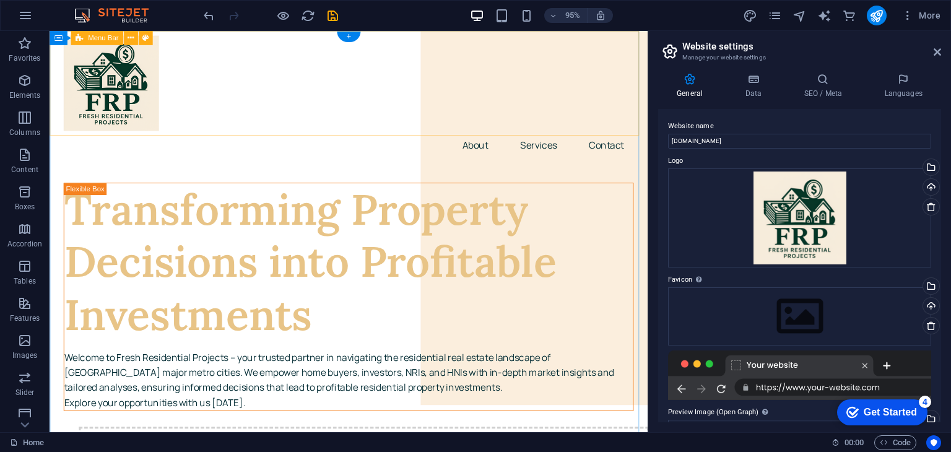
click at [352, 118] on div "About Services Contact" at bounding box center [365, 101] width 630 height 140
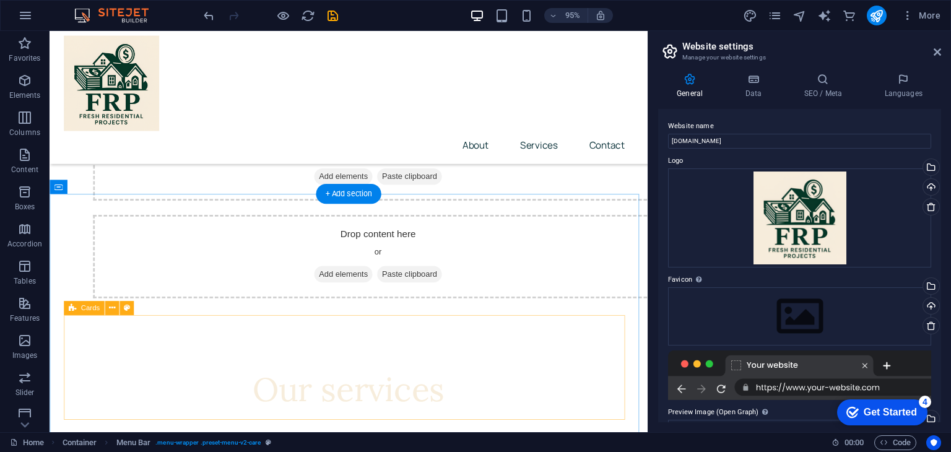
scroll to position [381, 0]
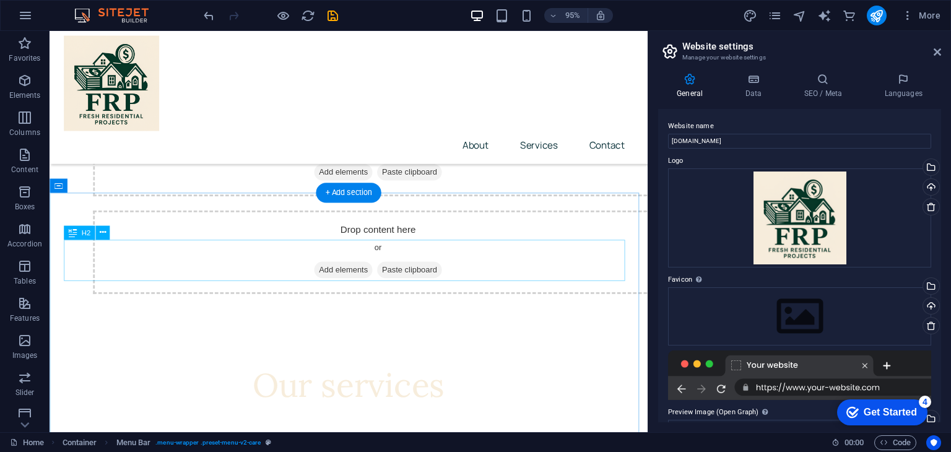
click at [306, 382] on div "Our services" at bounding box center [364, 403] width 600 height 43
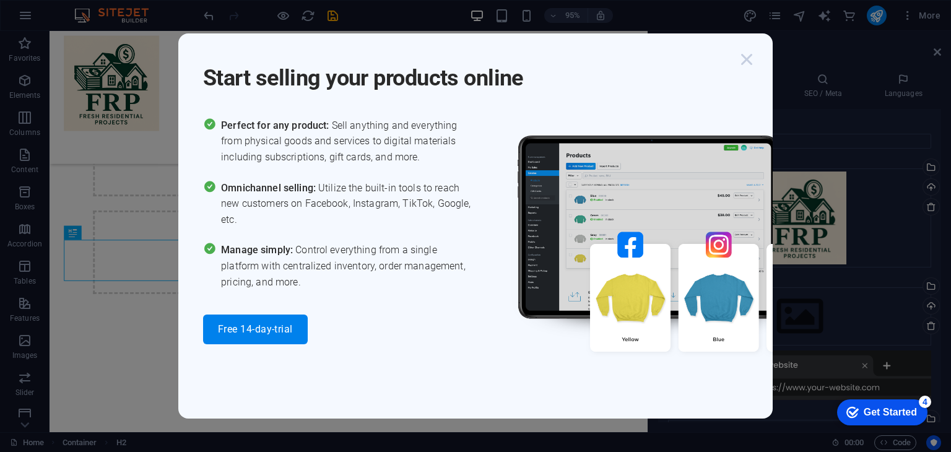
click at [750, 53] on icon "button" at bounding box center [746, 59] width 22 height 22
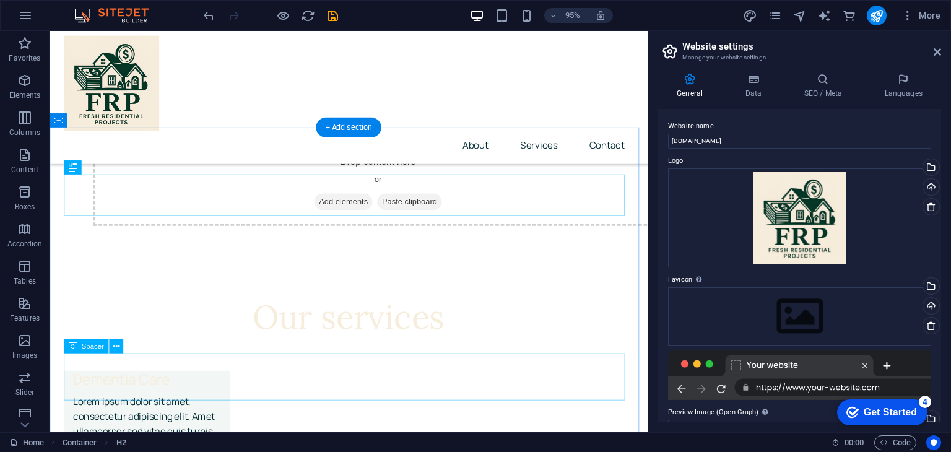
scroll to position [453, 0]
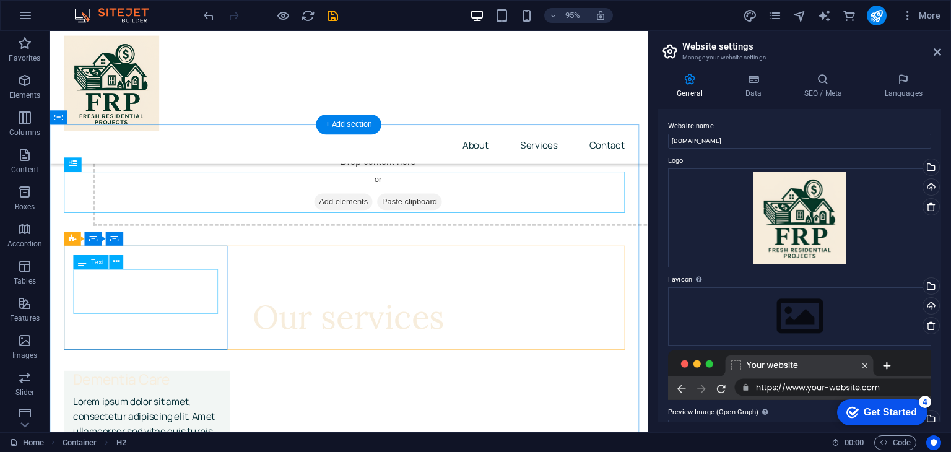
click at [132, 413] on div "Lorem ipsum dolor sit amet, consectetur adipiscing elit. Amet ullamcorper sed v…" at bounding box center [151, 437] width 155 height 48
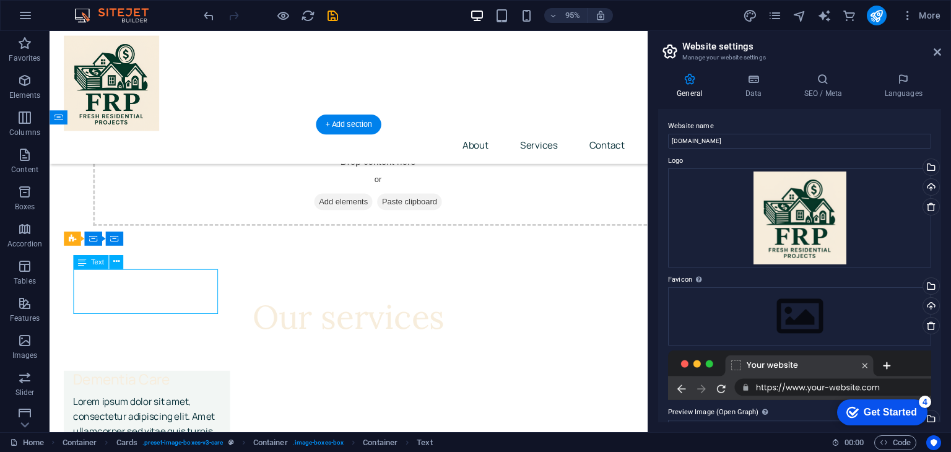
click at [132, 413] on div "Lorem ipsum dolor sit amet, consectetur adipiscing elit. Amet ullamcorper sed v…" at bounding box center [151, 437] width 155 height 48
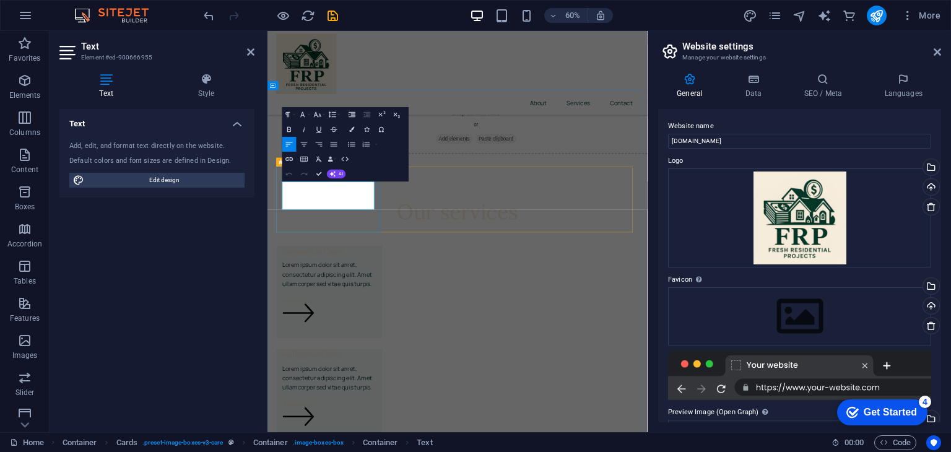
click at [377, 413] on p "Lorem ipsum dolor sit amet, consectetur adipiscing elit. Amet ullamcorper sed v…" at bounding box center [370, 437] width 157 height 48
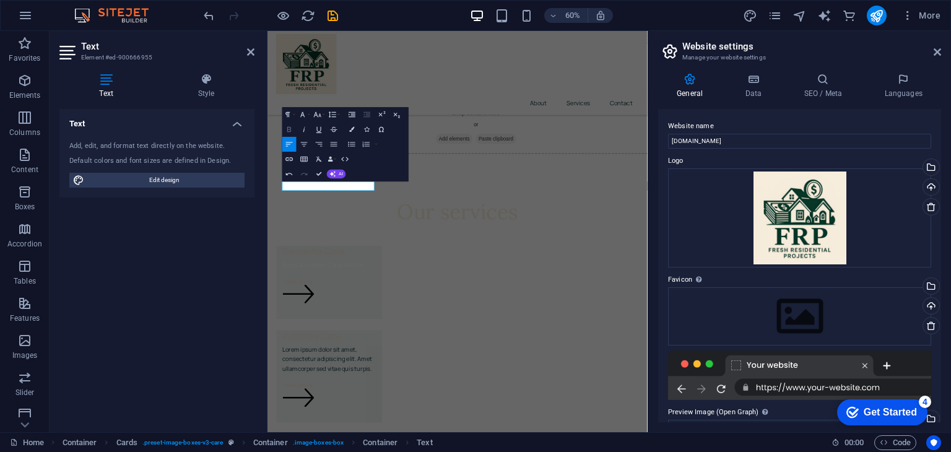
click at [284, 130] on button "Bold" at bounding box center [289, 129] width 14 height 15
click at [390, 413] on p "Buyer & Investor Consultation ​" at bounding box center [370, 421] width 157 height 16
click at [398, 388] on div "Dementia Care Buyer & Investor Consultation ​ Read More" at bounding box center [370, 449] width 176 height 123
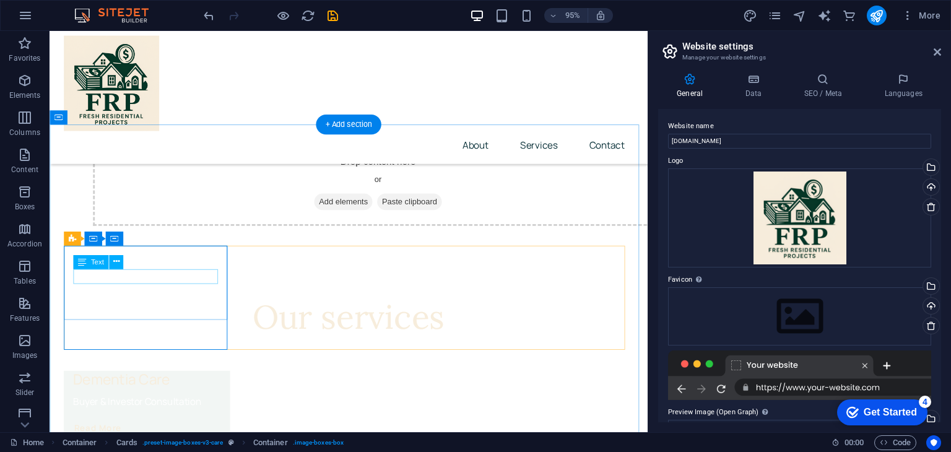
click at [160, 413] on div "Buyer & Investor Consultation" at bounding box center [151, 421] width 155 height 16
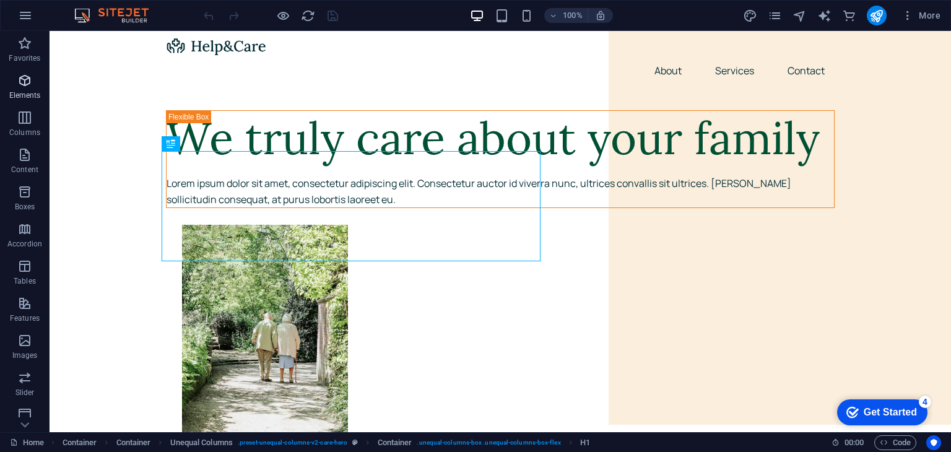
click at [21, 89] on span "Elements" at bounding box center [25, 88] width 50 height 30
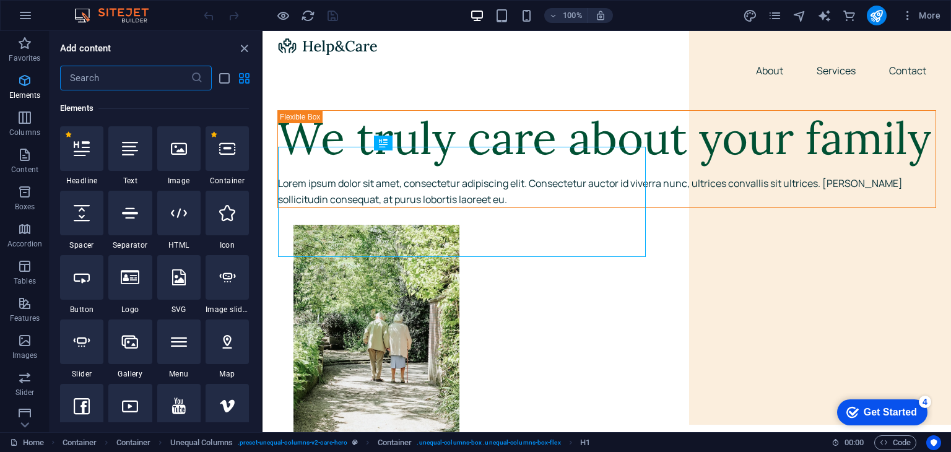
scroll to position [131, 0]
click at [27, 51] on span "Favorites" at bounding box center [25, 51] width 50 height 30
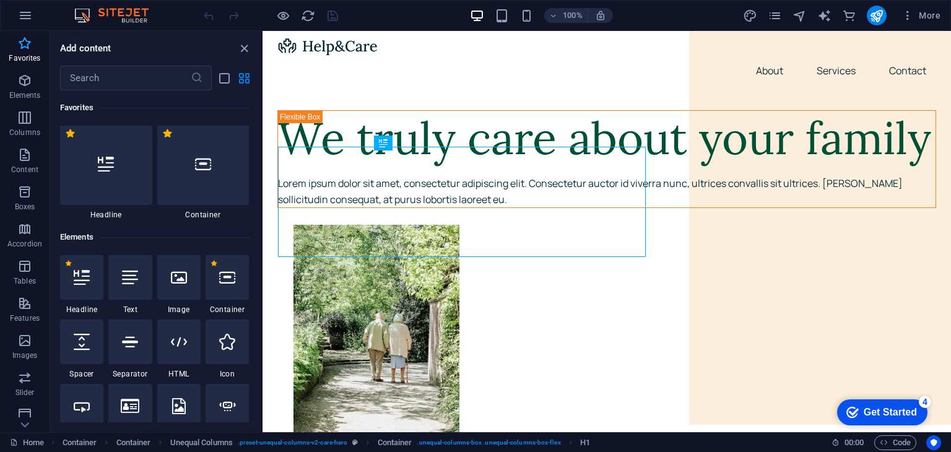
scroll to position [0, 0]
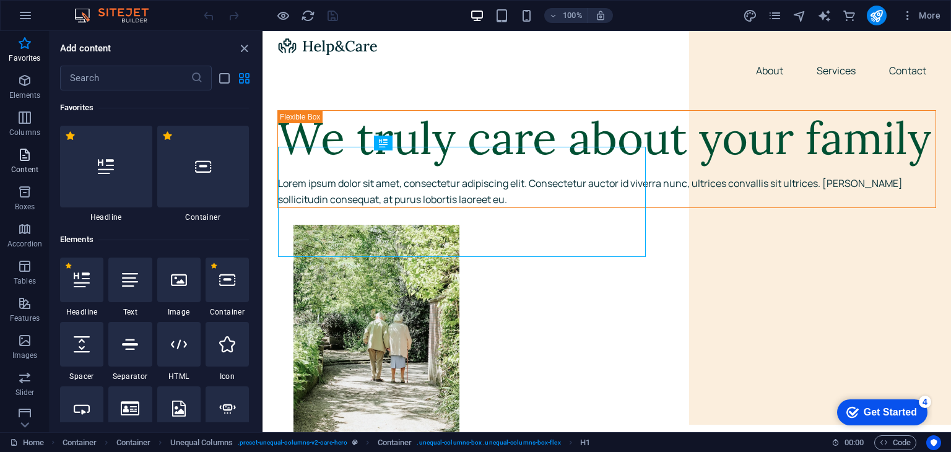
click at [27, 151] on icon "button" at bounding box center [24, 154] width 15 height 15
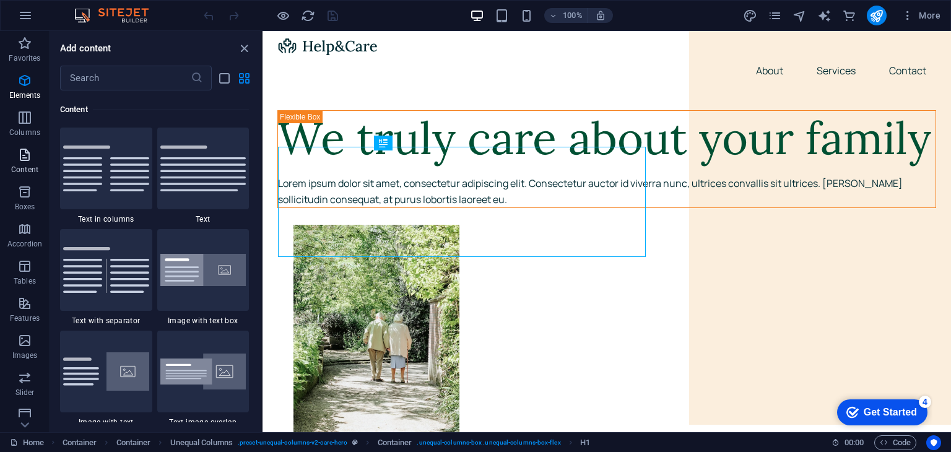
scroll to position [2166, 0]
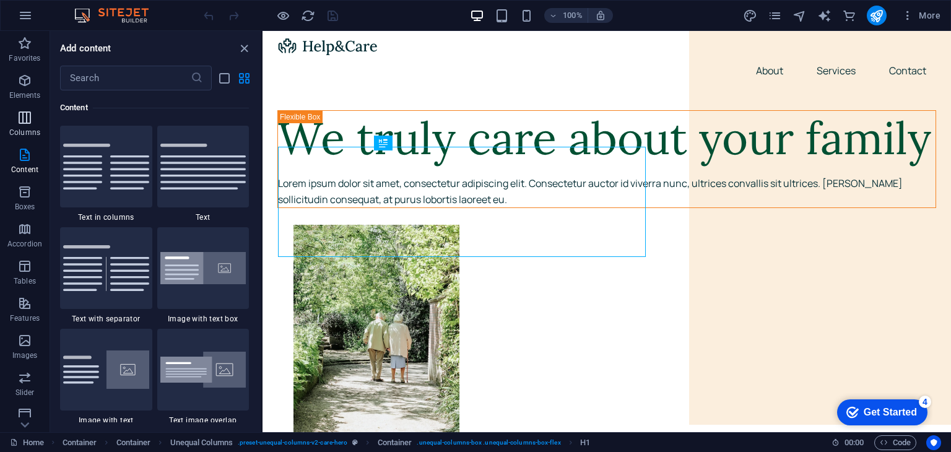
click at [28, 115] on icon "button" at bounding box center [24, 117] width 15 height 15
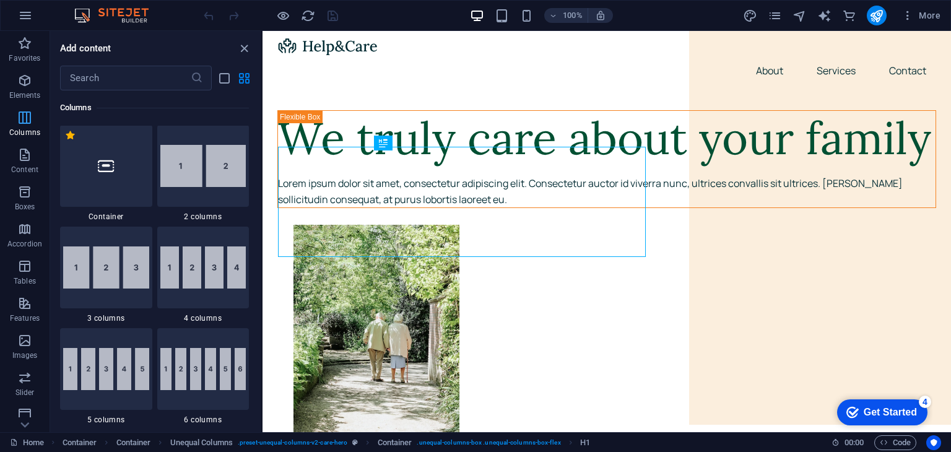
scroll to position [613, 0]
click at [20, 189] on icon "button" at bounding box center [24, 191] width 15 height 15
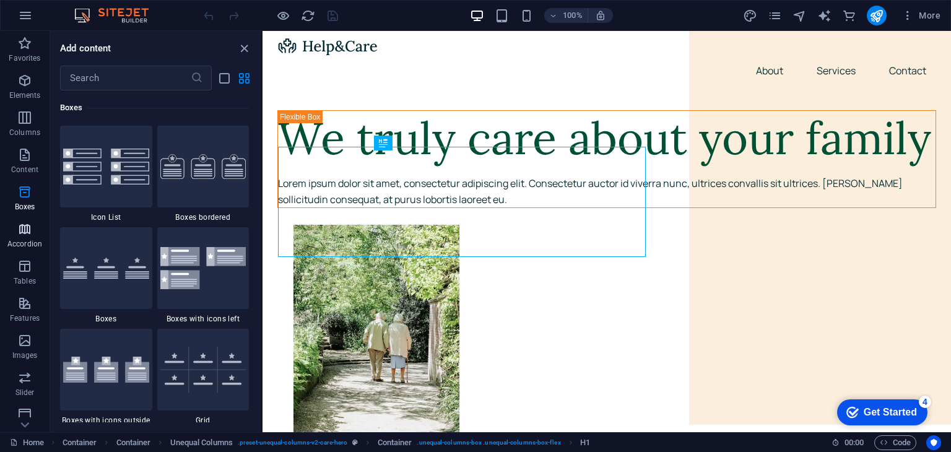
click at [19, 239] on p "Accordion" at bounding box center [24, 244] width 35 height 10
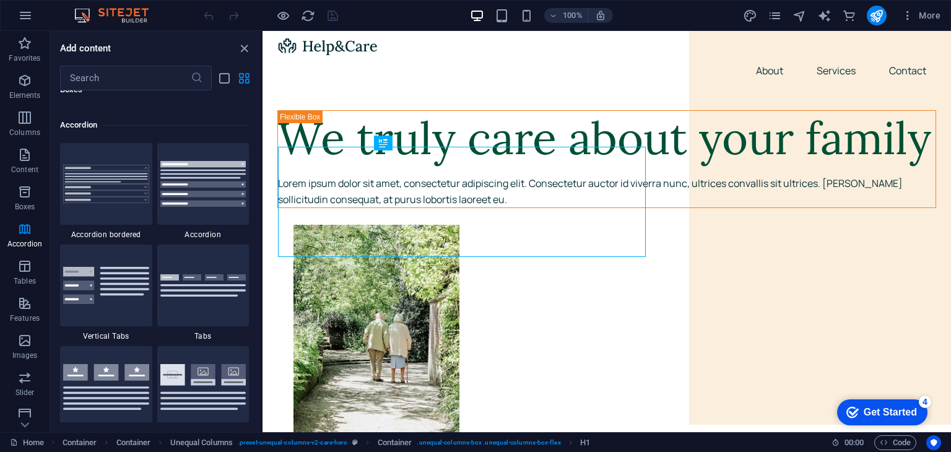
scroll to position [3952, 0]
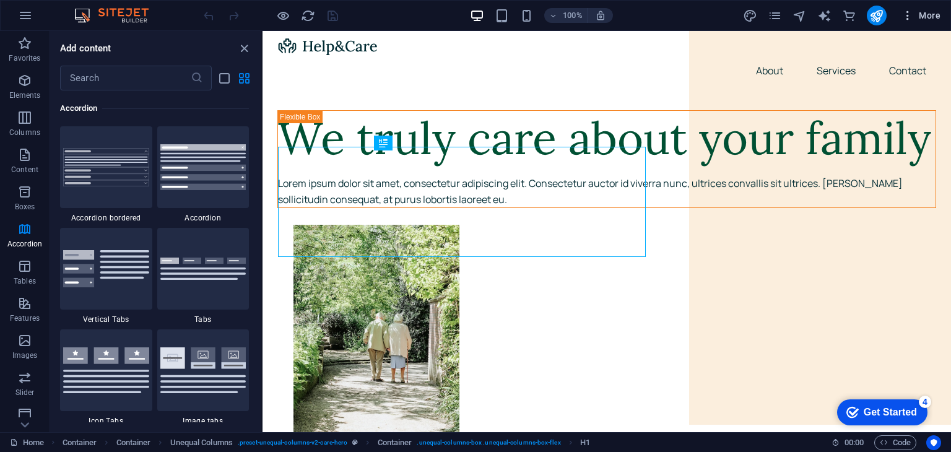
click at [911, 15] on icon "button" at bounding box center [907, 15] width 12 height 12
